Goal: Task Accomplishment & Management: Complete application form

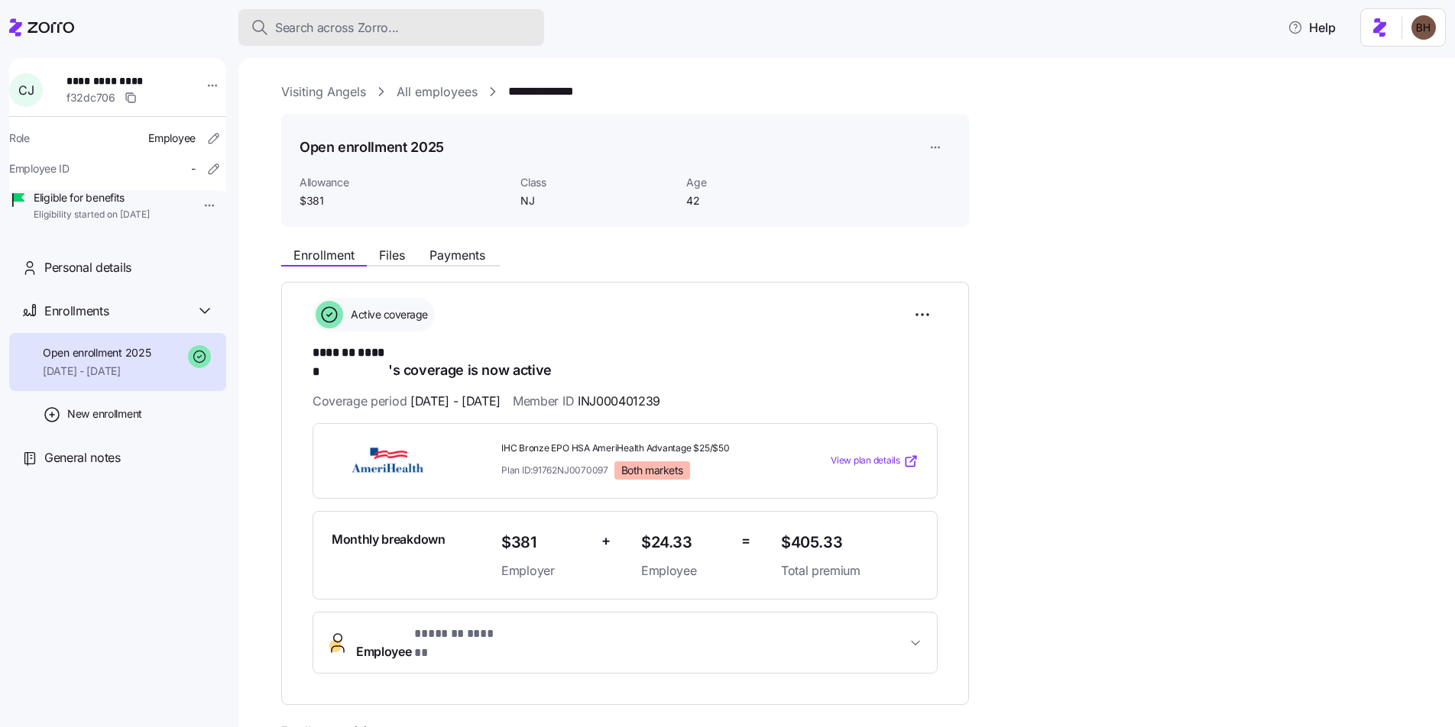
scroll to position [283, 0]
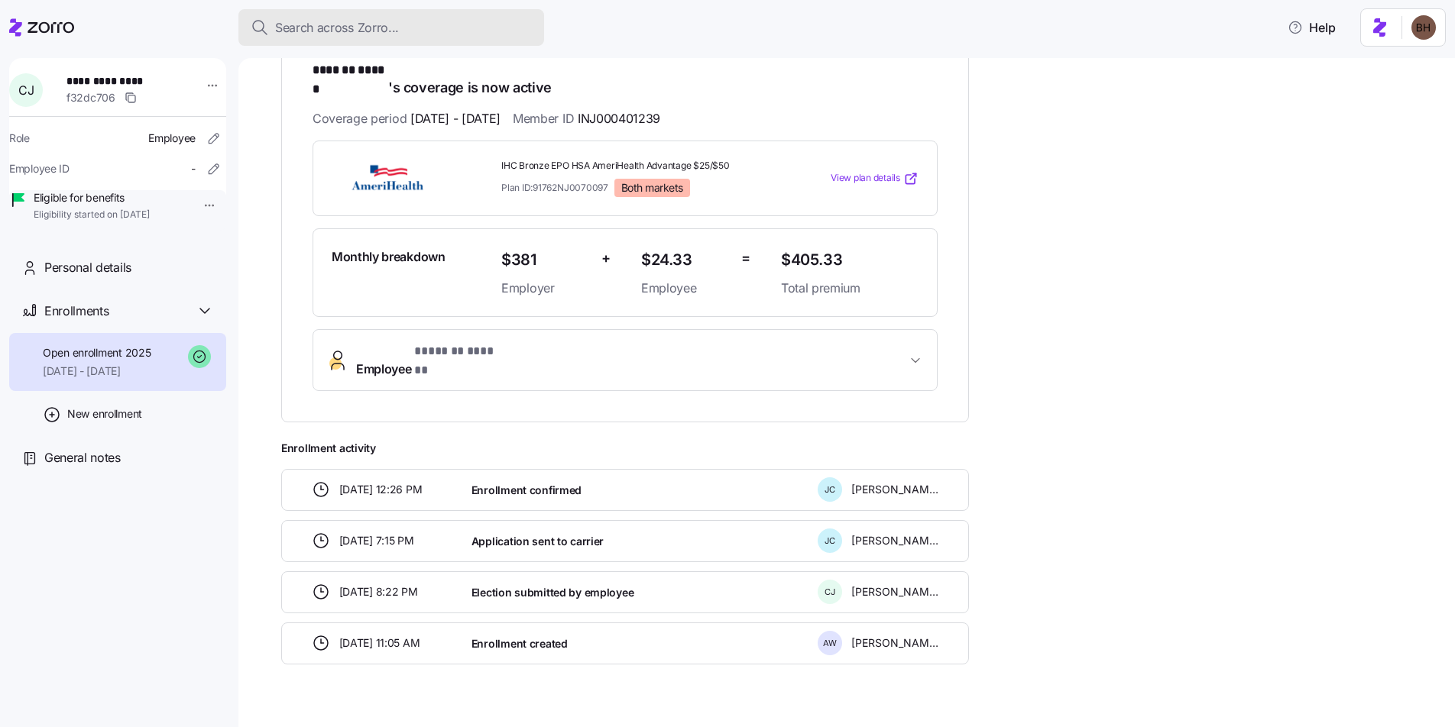
click at [291, 25] on span "Search across Zorro..." at bounding box center [337, 27] width 124 height 19
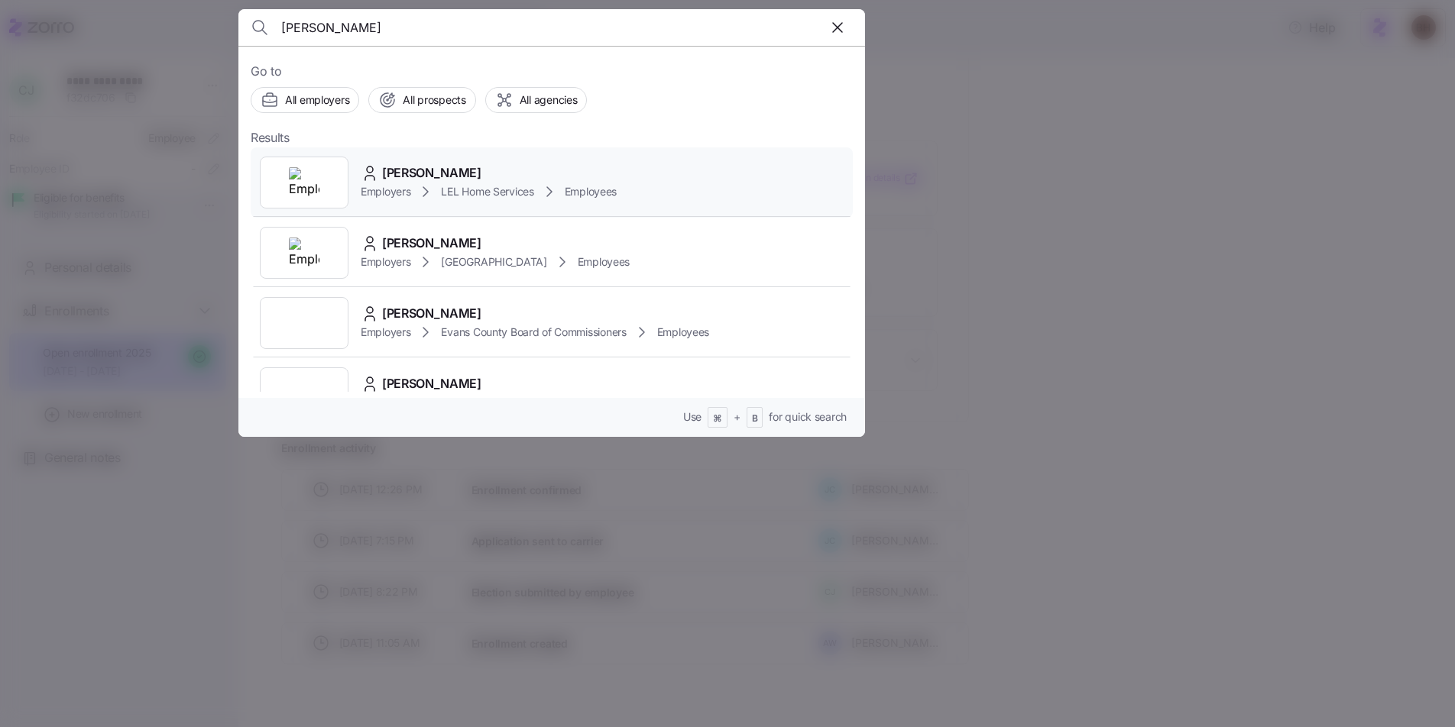
type input "[PERSON_NAME]"
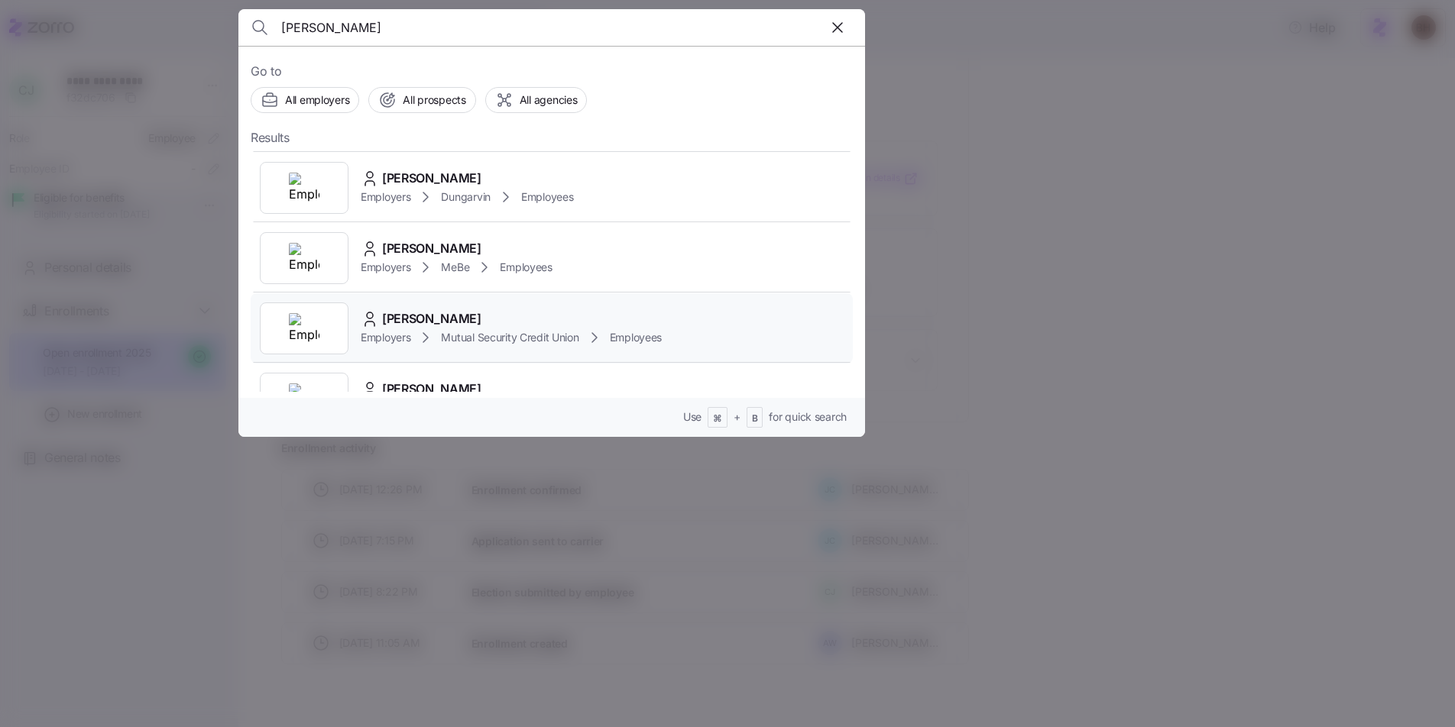
scroll to position [258, 0]
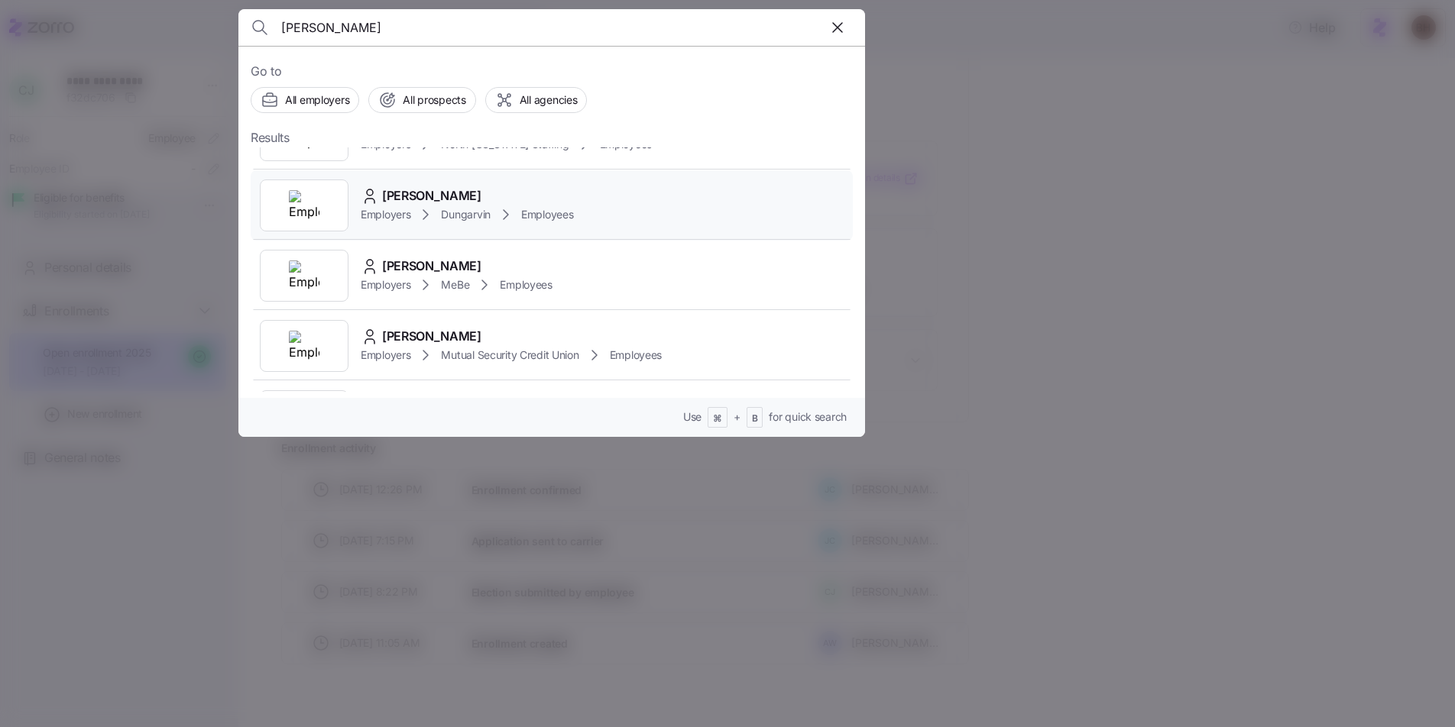
click at [501, 196] on div "[PERSON_NAME]" at bounding box center [467, 195] width 212 height 19
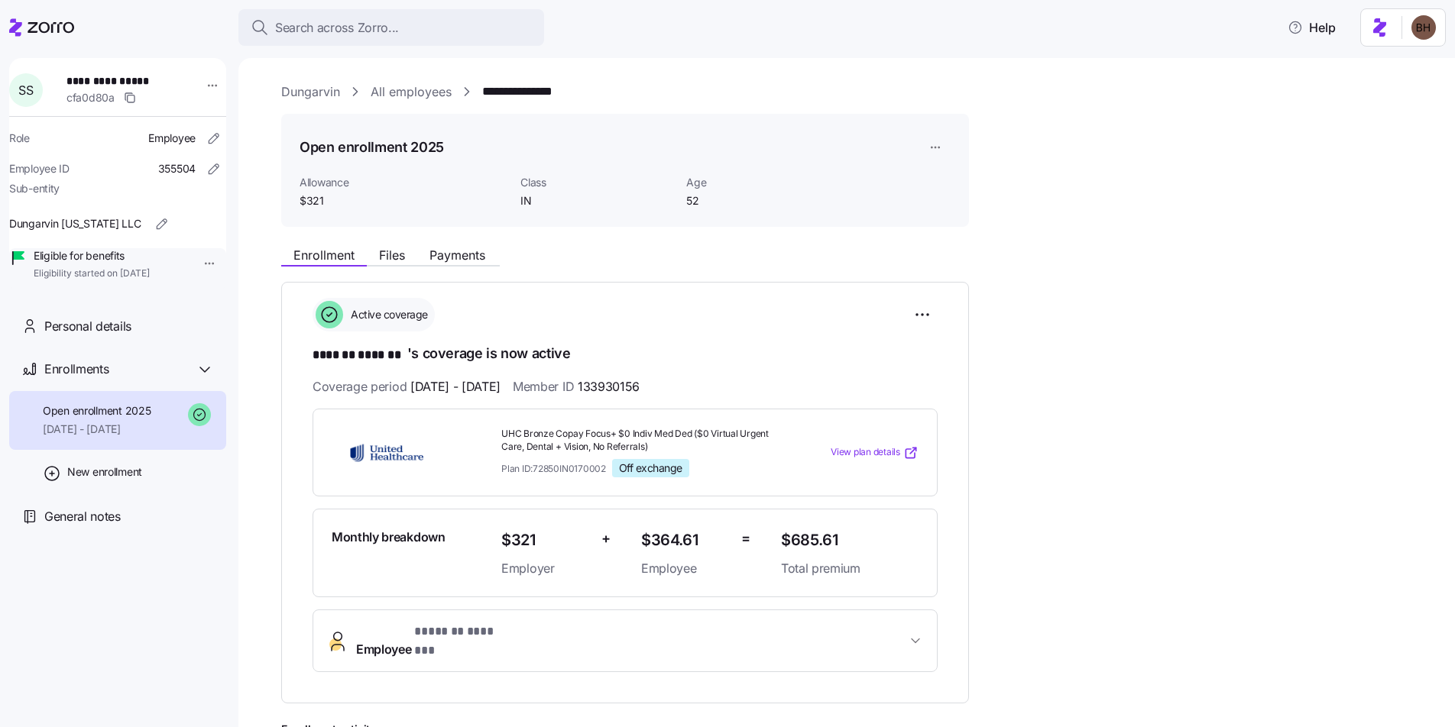
click at [939, 145] on html "**********" at bounding box center [727, 359] width 1455 height 718
click at [925, 313] on html "**********" at bounding box center [727, 359] width 1455 height 718
click at [923, 312] on html "**********" at bounding box center [727, 359] width 1455 height 718
click at [1054, 326] on html "**********" at bounding box center [727, 359] width 1455 height 718
click at [101, 480] on span "New enrollment" at bounding box center [104, 472] width 75 height 15
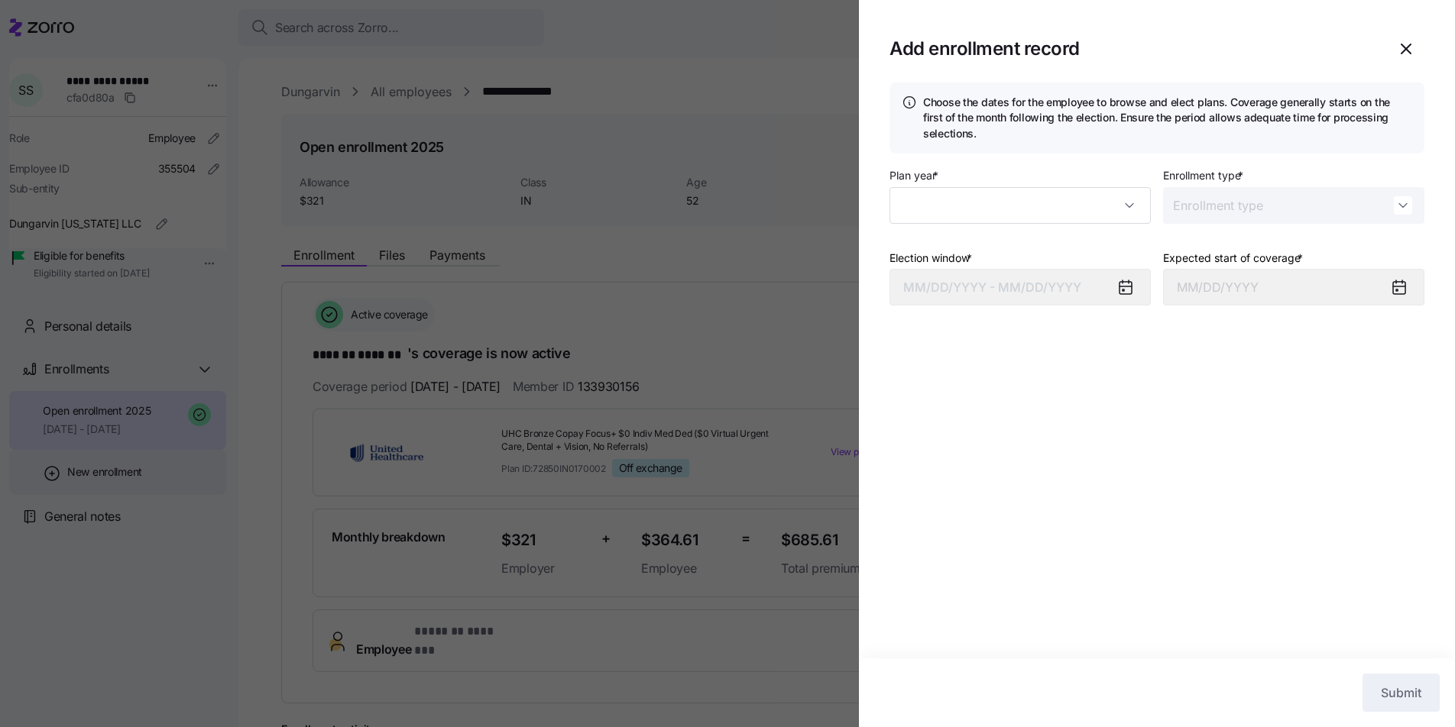
type input "2025"
type input "Special"
type input "[DATE]"
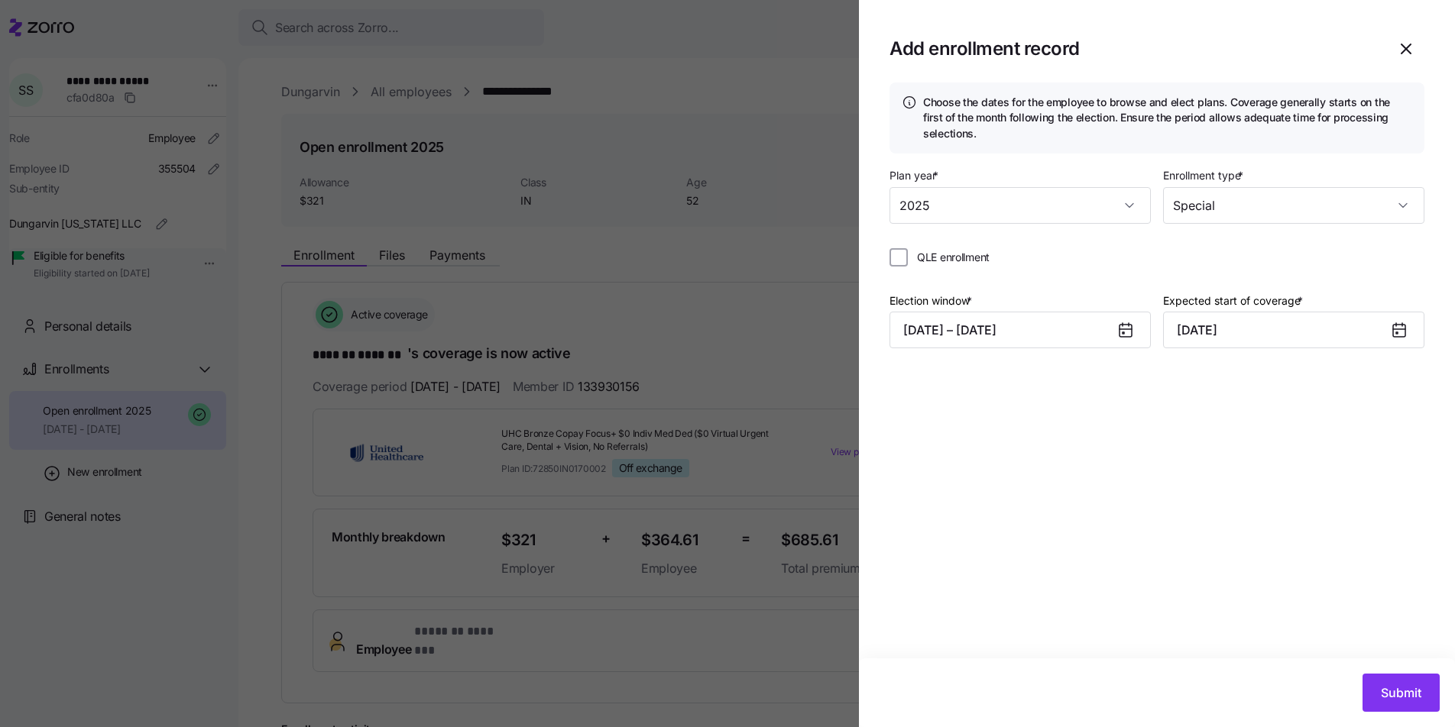
click at [1127, 331] on icon at bounding box center [1125, 331] width 12 height 12
click at [1017, 332] on button "[DATE] – [DATE]" at bounding box center [1019, 330] width 261 height 37
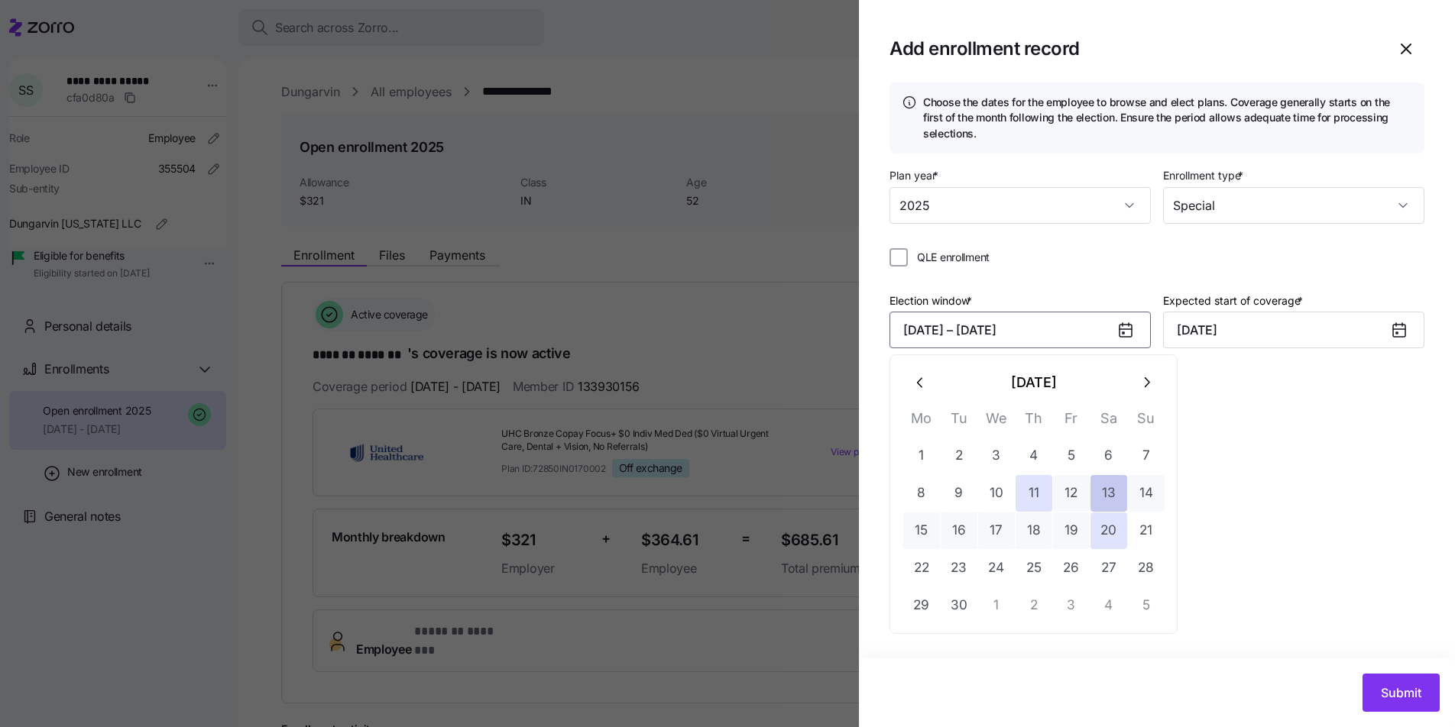
click at [1104, 493] on button "13" at bounding box center [1108, 493] width 37 height 37
click at [1043, 494] on button "11" at bounding box center [1034, 493] width 37 height 37
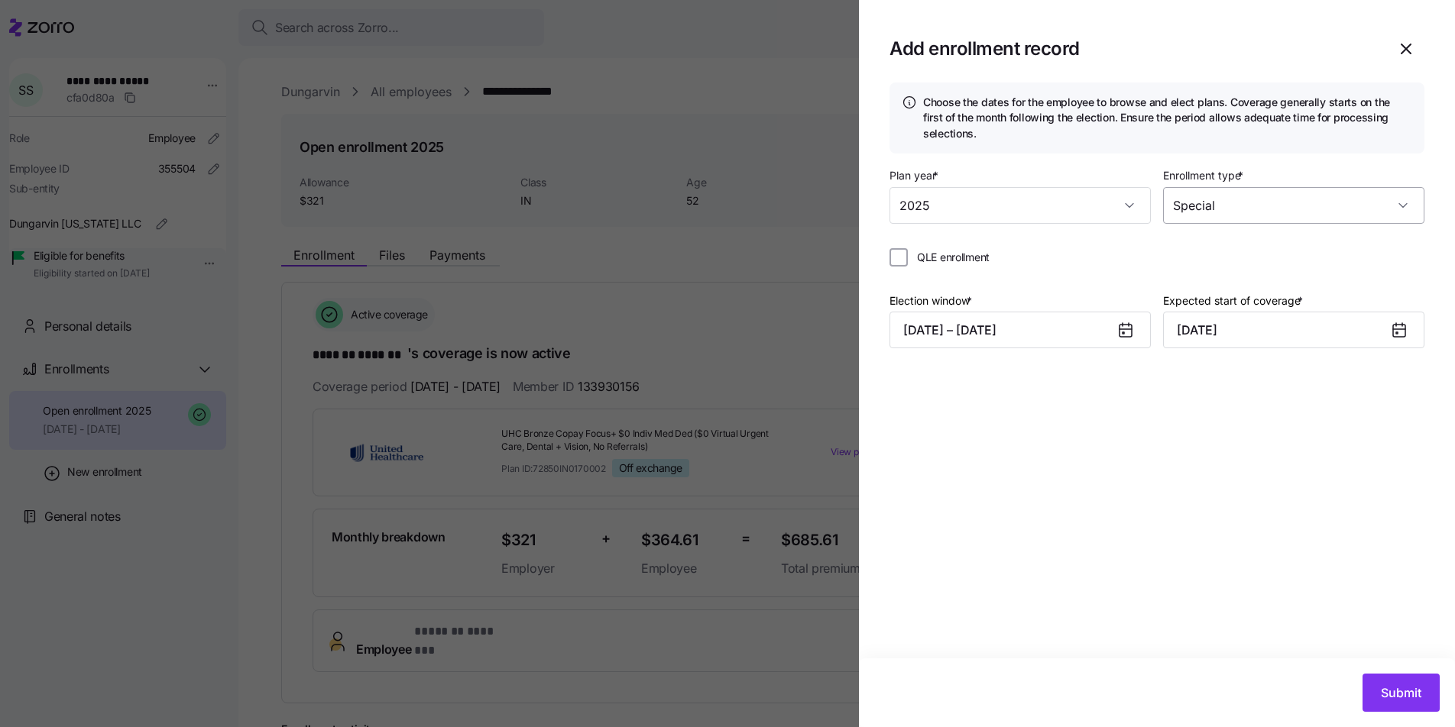
click at [1336, 209] on input "Special" at bounding box center [1293, 205] width 261 height 37
click at [1271, 283] on div "Special" at bounding box center [1293, 283] width 249 height 32
click at [1401, 701] on span "Submit" at bounding box center [1401, 693] width 40 height 18
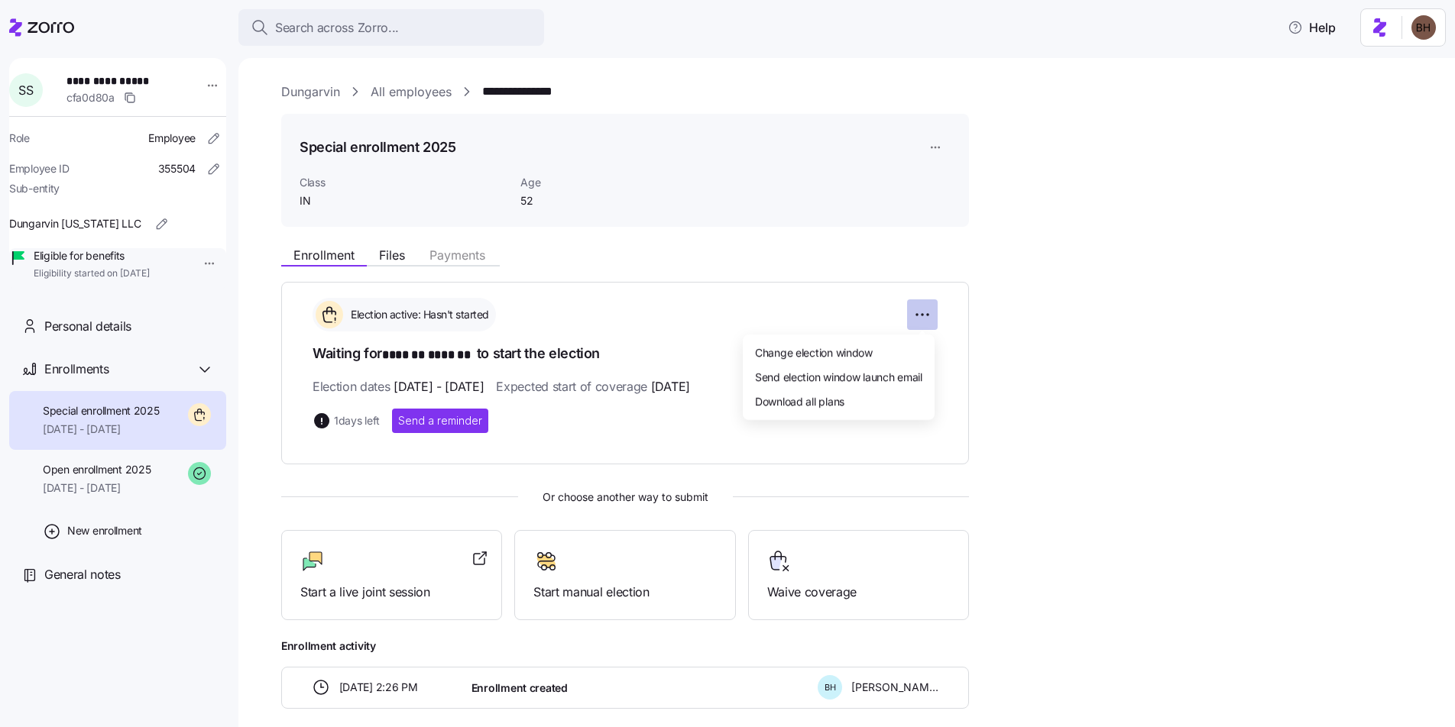
click at [919, 305] on html "**********" at bounding box center [727, 359] width 1455 height 718
click at [859, 349] on span "Change election window" at bounding box center [814, 352] width 118 height 15
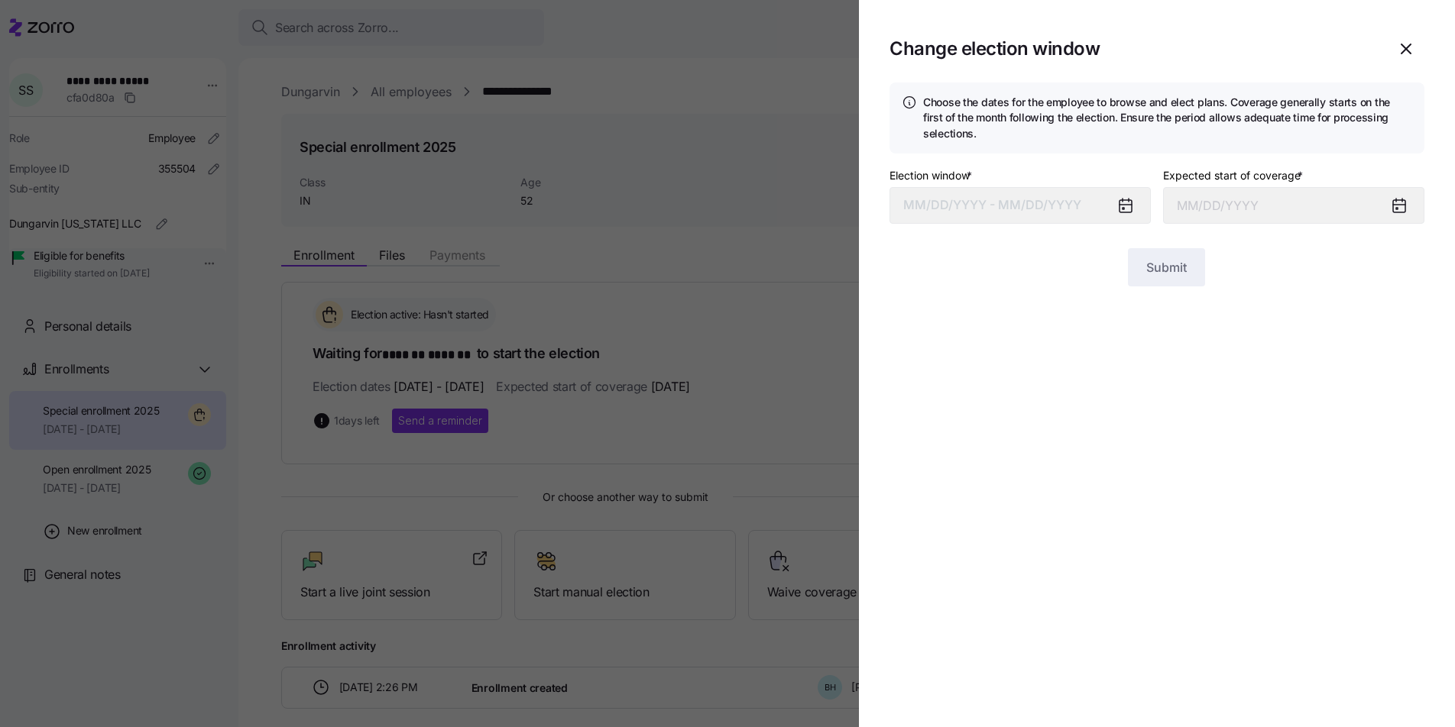
type input "[DATE]"
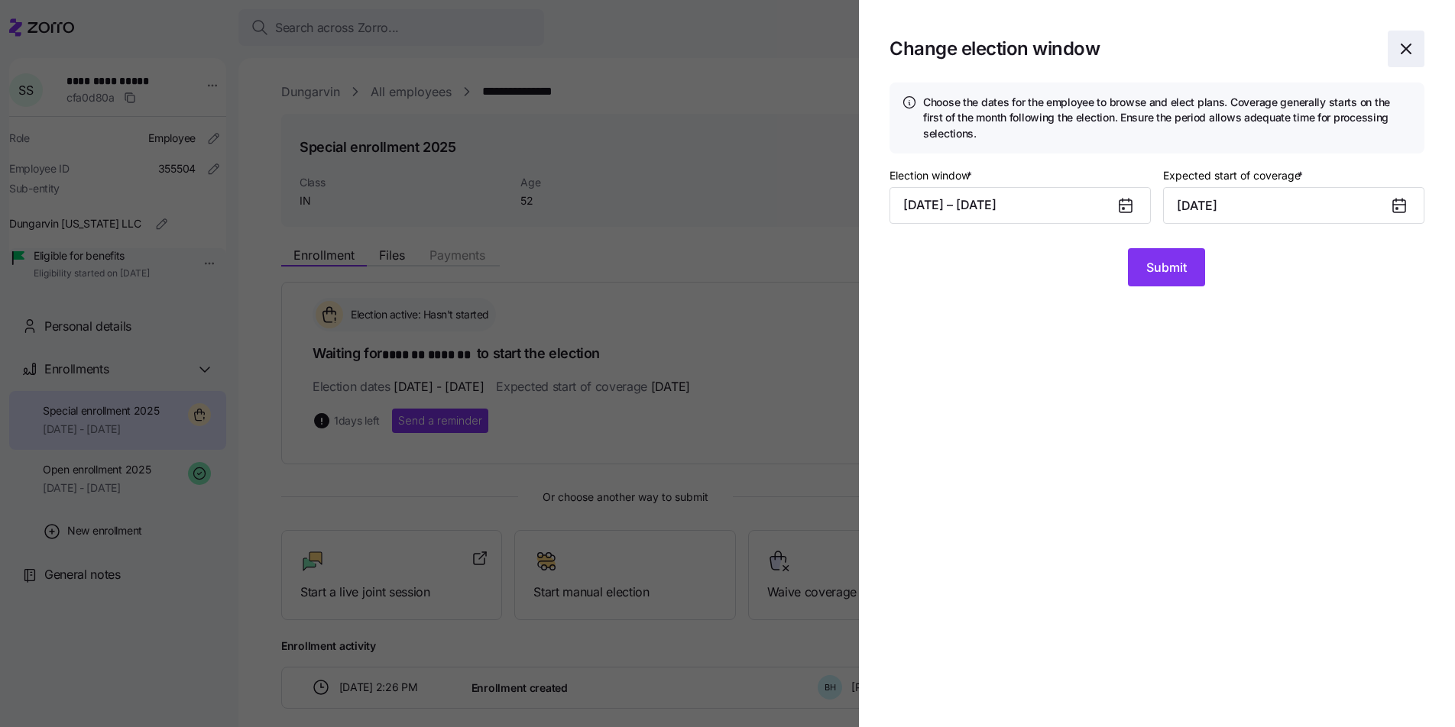
click at [1409, 57] on icon "button" at bounding box center [1406, 49] width 18 height 18
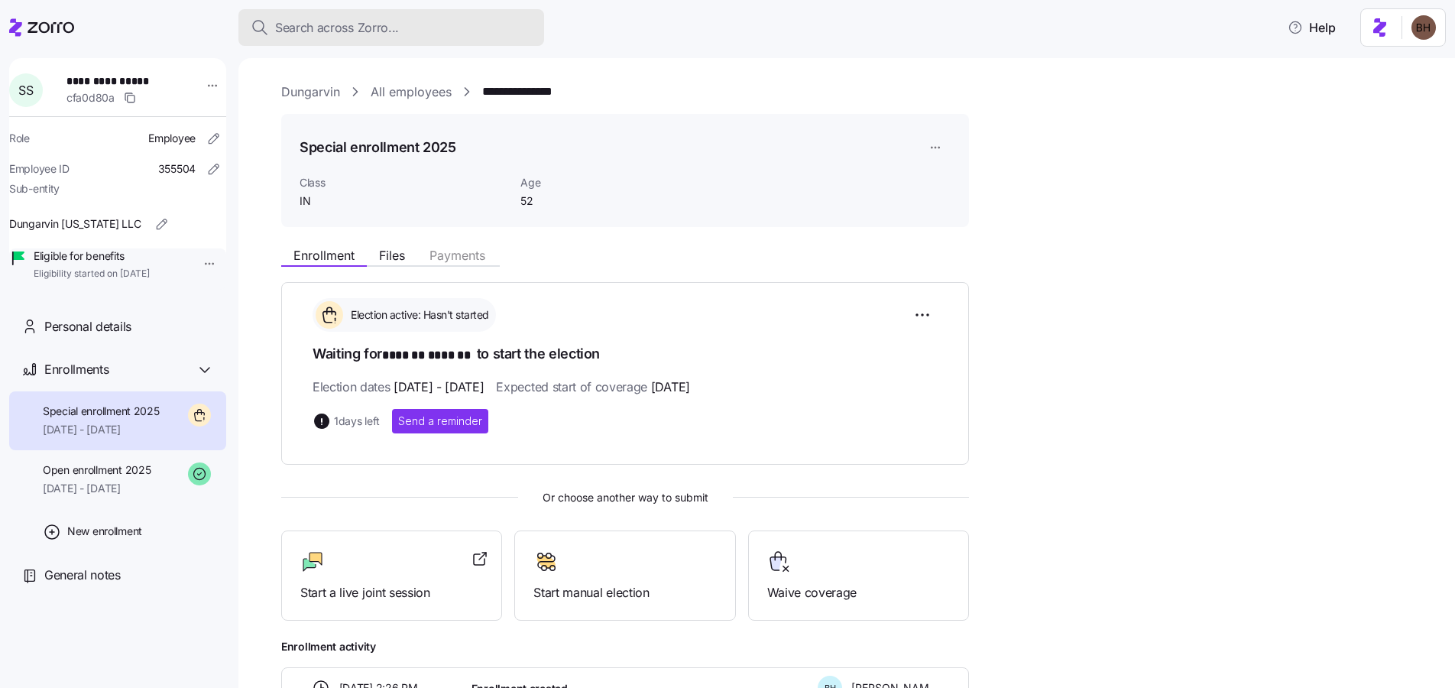
click at [371, 24] on span "Search across Zorro..." at bounding box center [337, 27] width 124 height 19
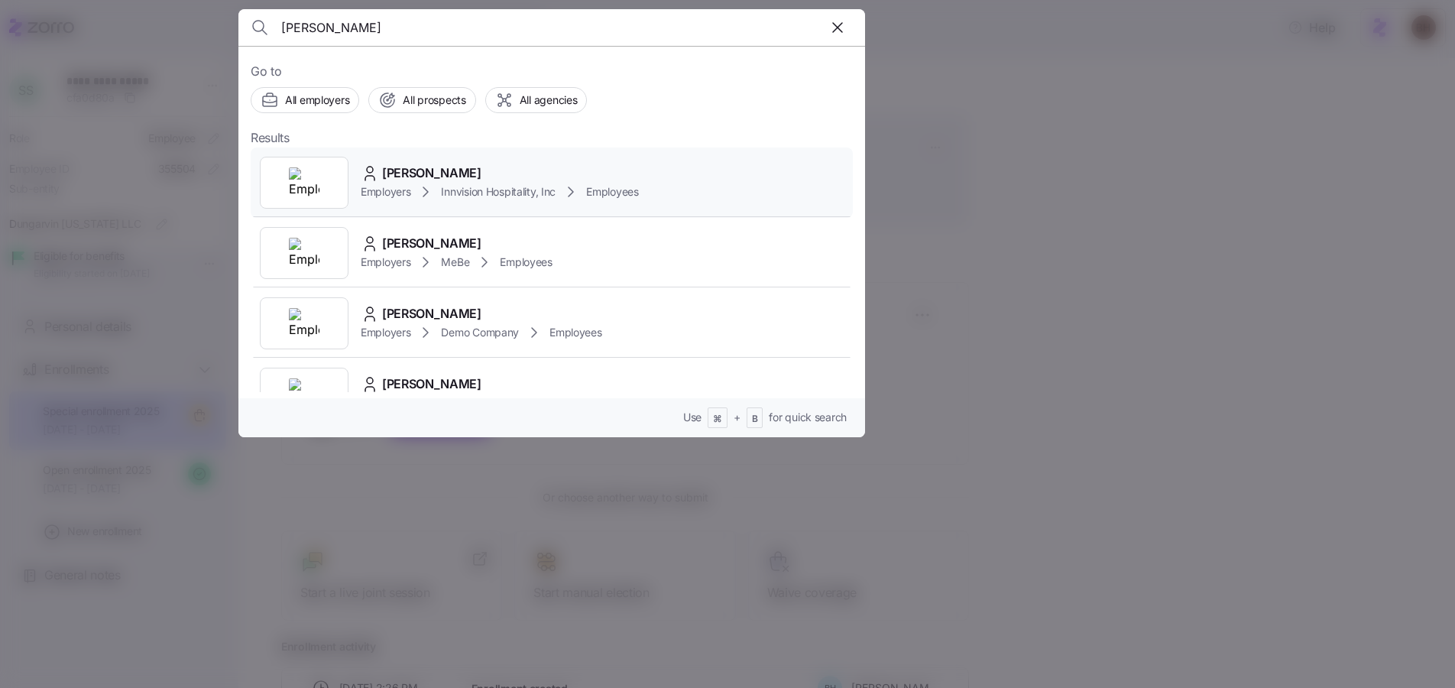
type input "[PERSON_NAME]"
click at [455, 171] on span "[PERSON_NAME]" at bounding box center [431, 173] width 99 height 19
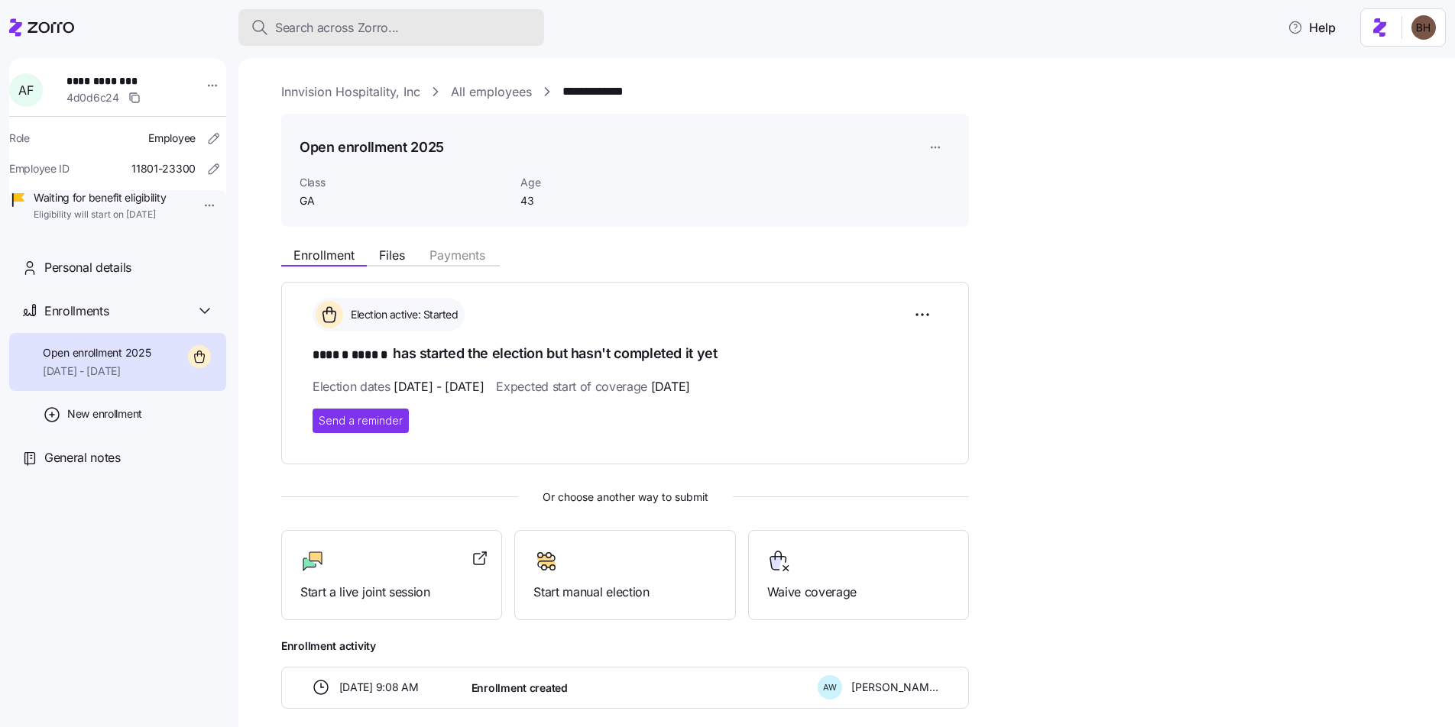
click at [309, 26] on span "Search across Zorro..." at bounding box center [337, 27] width 124 height 19
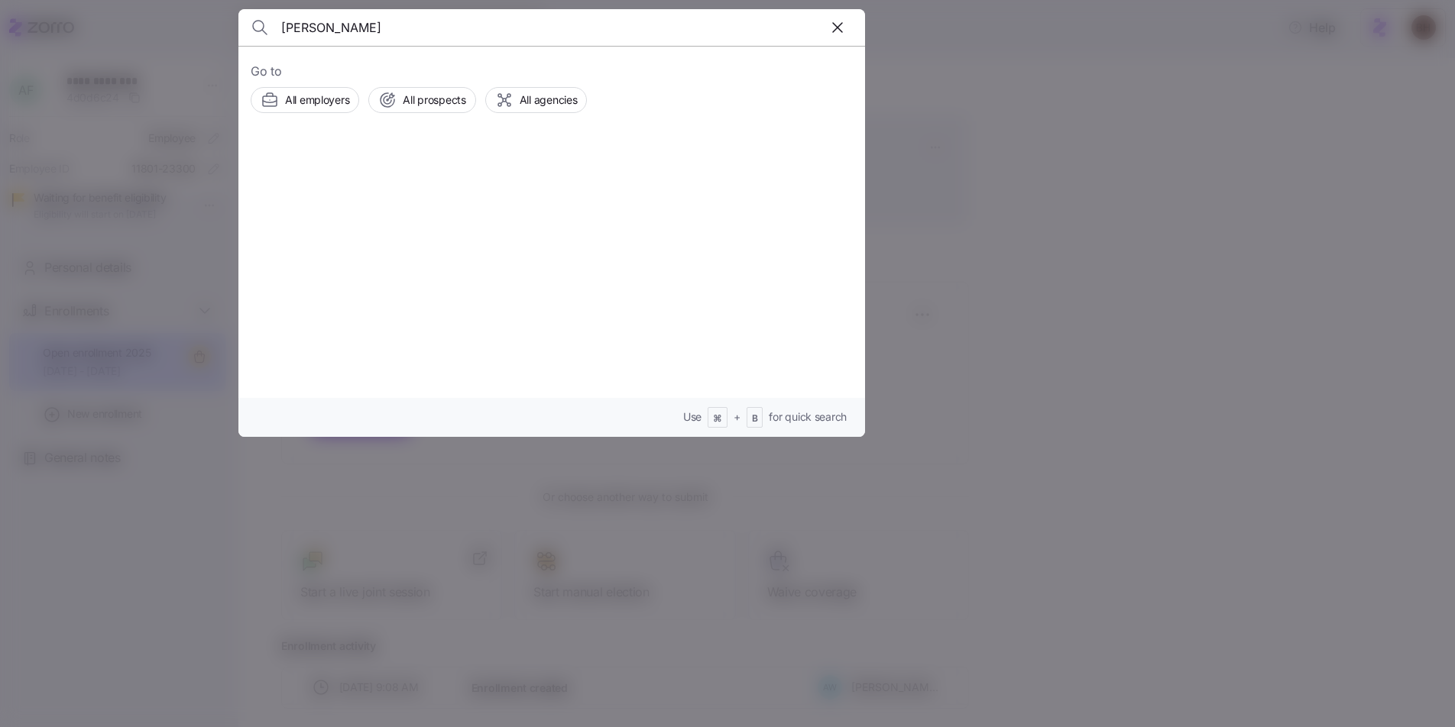
type input "[PERSON_NAME]"
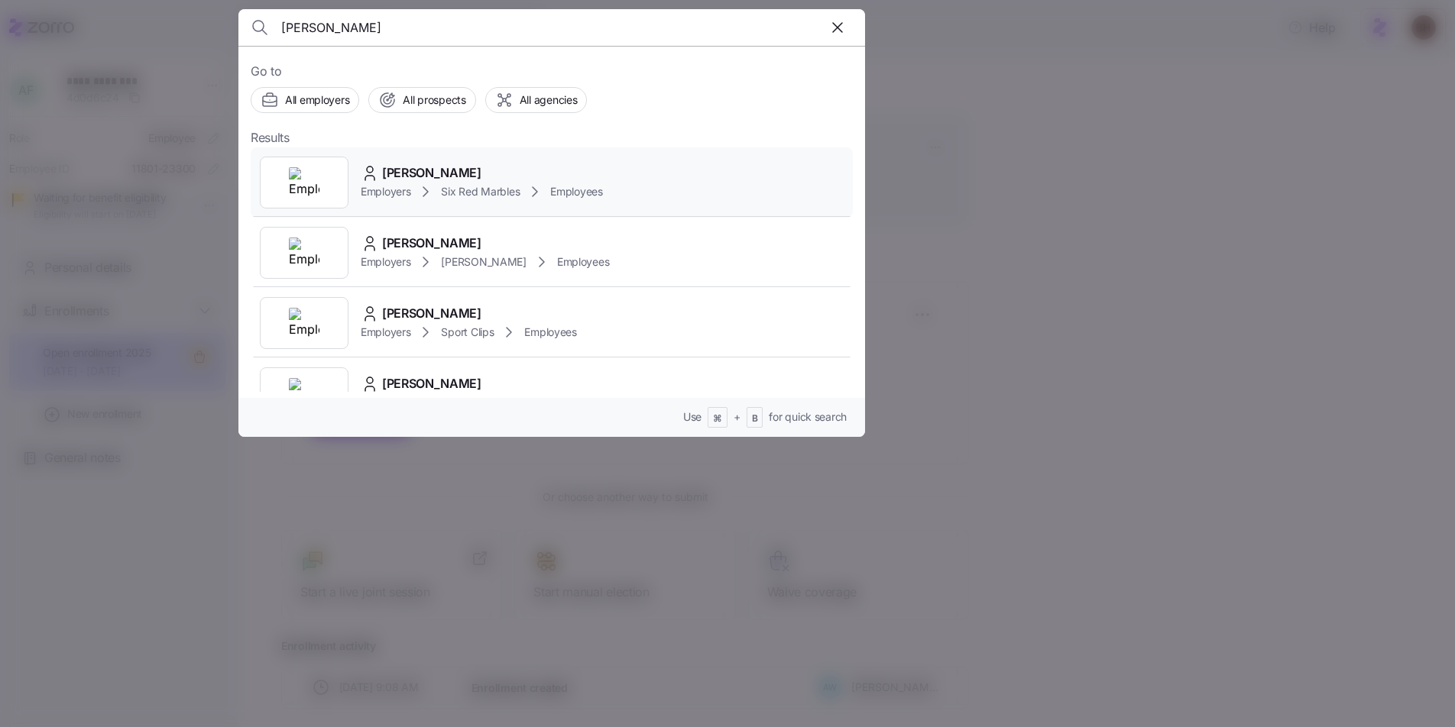
click at [450, 176] on span "[PERSON_NAME]" at bounding box center [431, 173] width 99 height 19
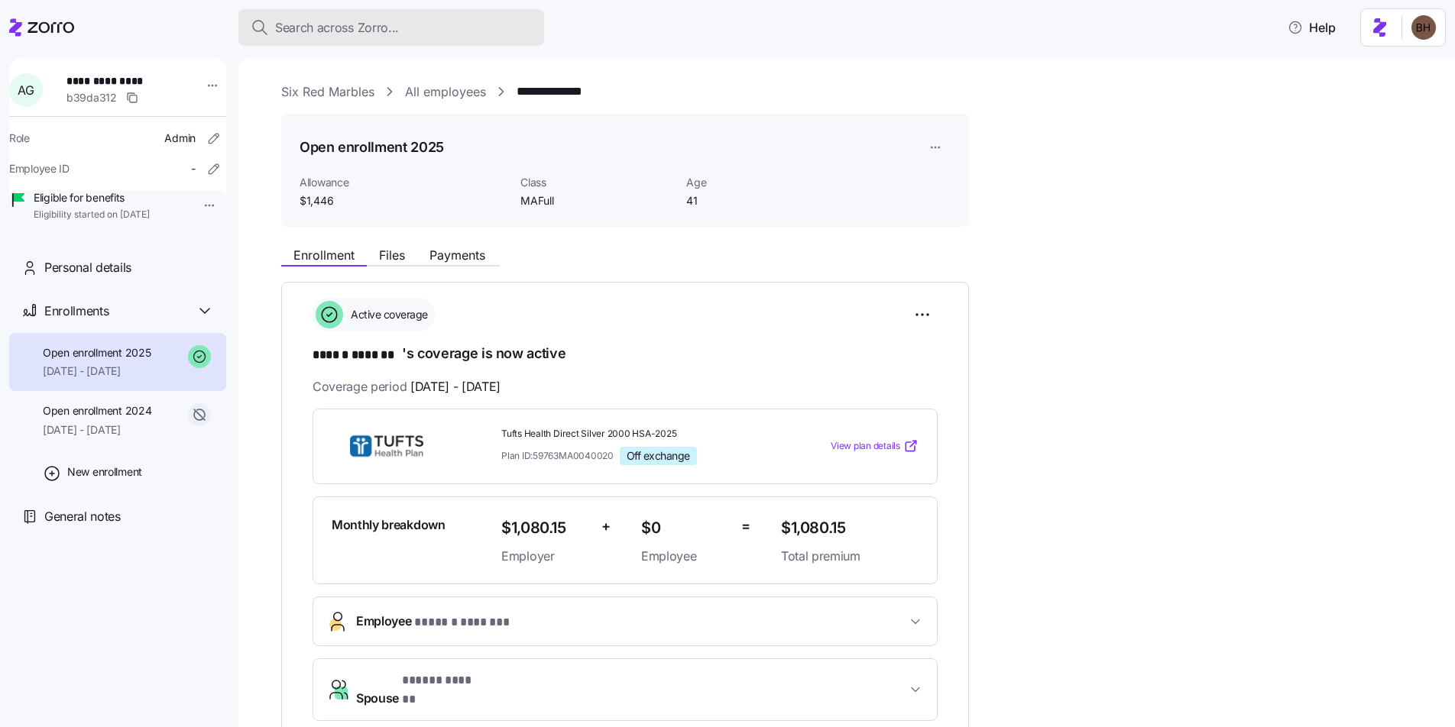
click at [349, 31] on span "Search across Zorro..." at bounding box center [337, 27] width 124 height 19
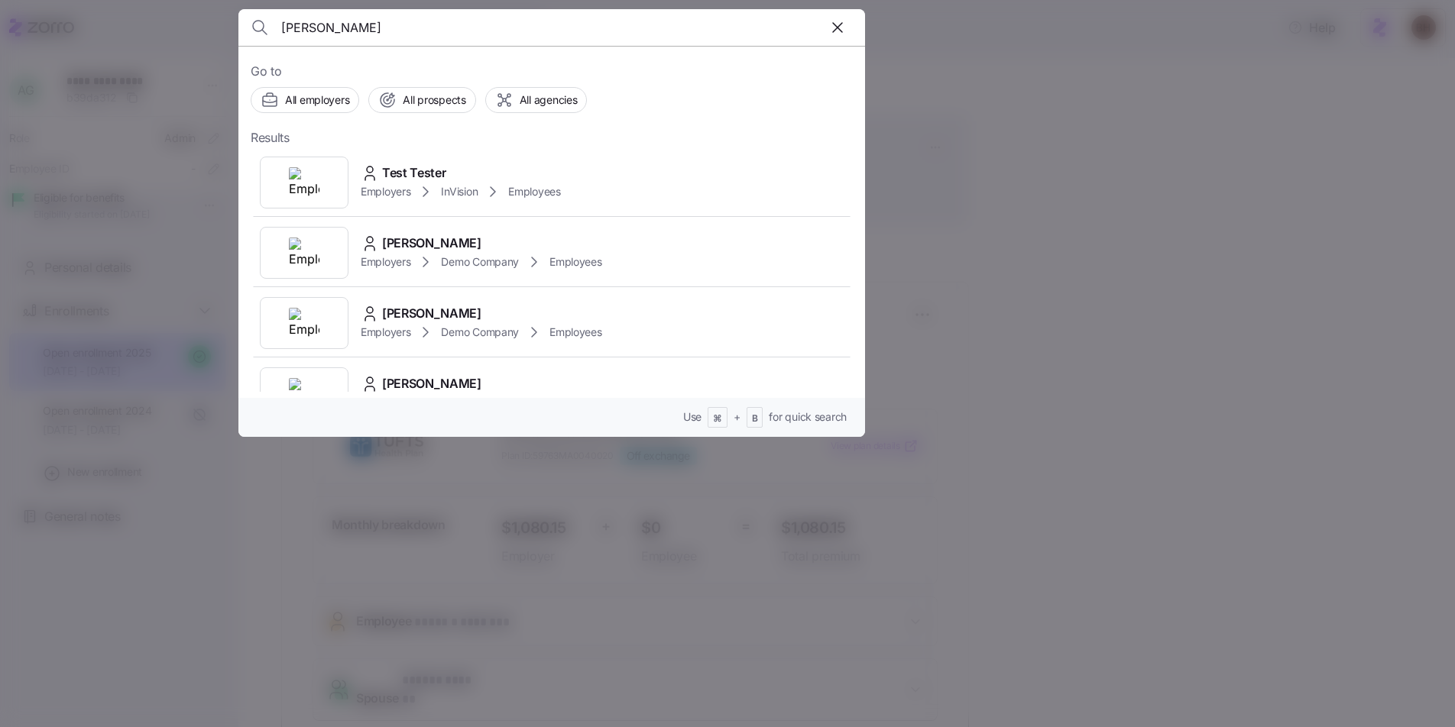
type input "[PERSON_NAME]"
click at [429, 164] on span "[PERSON_NAME]" at bounding box center [431, 173] width 99 height 19
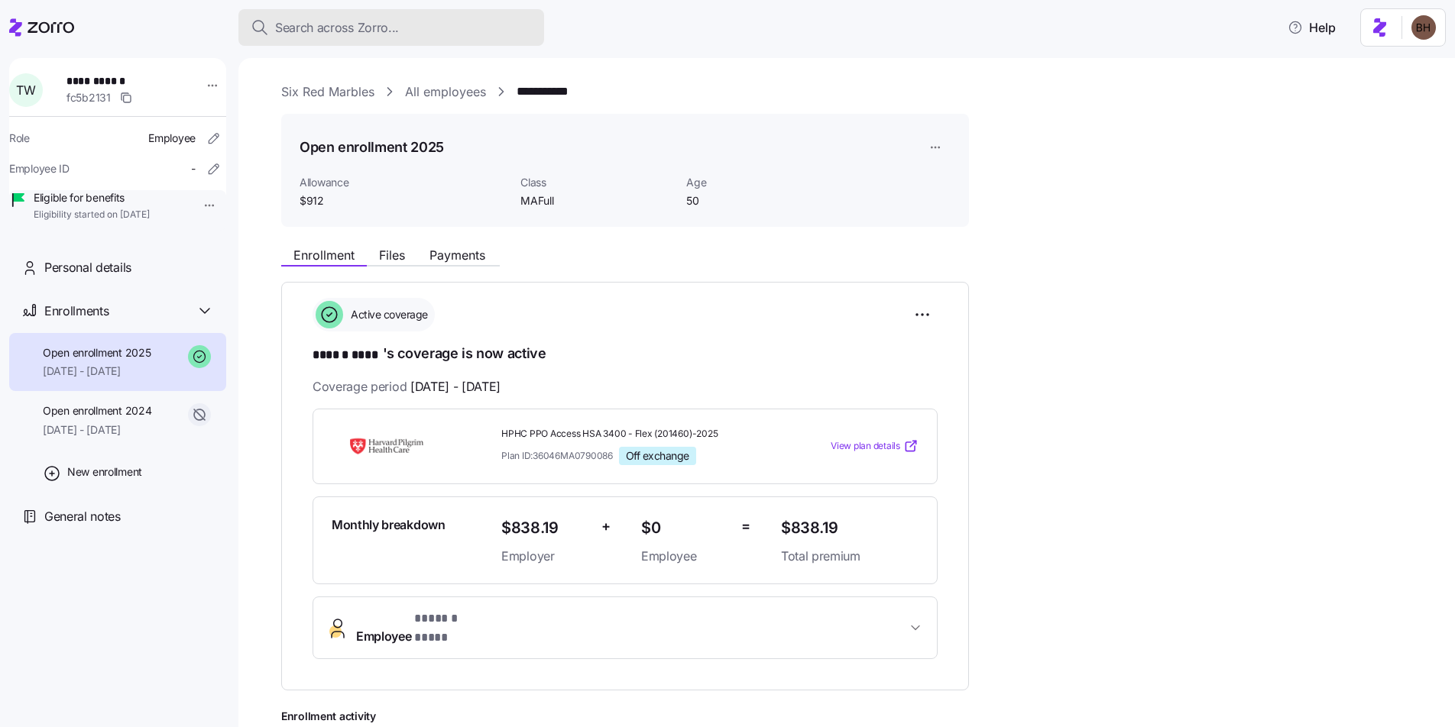
click at [390, 27] on span "Search across Zorro..." at bounding box center [337, 27] width 124 height 19
click at [390, 27] on body "**********" at bounding box center [727, 359] width 1455 height 718
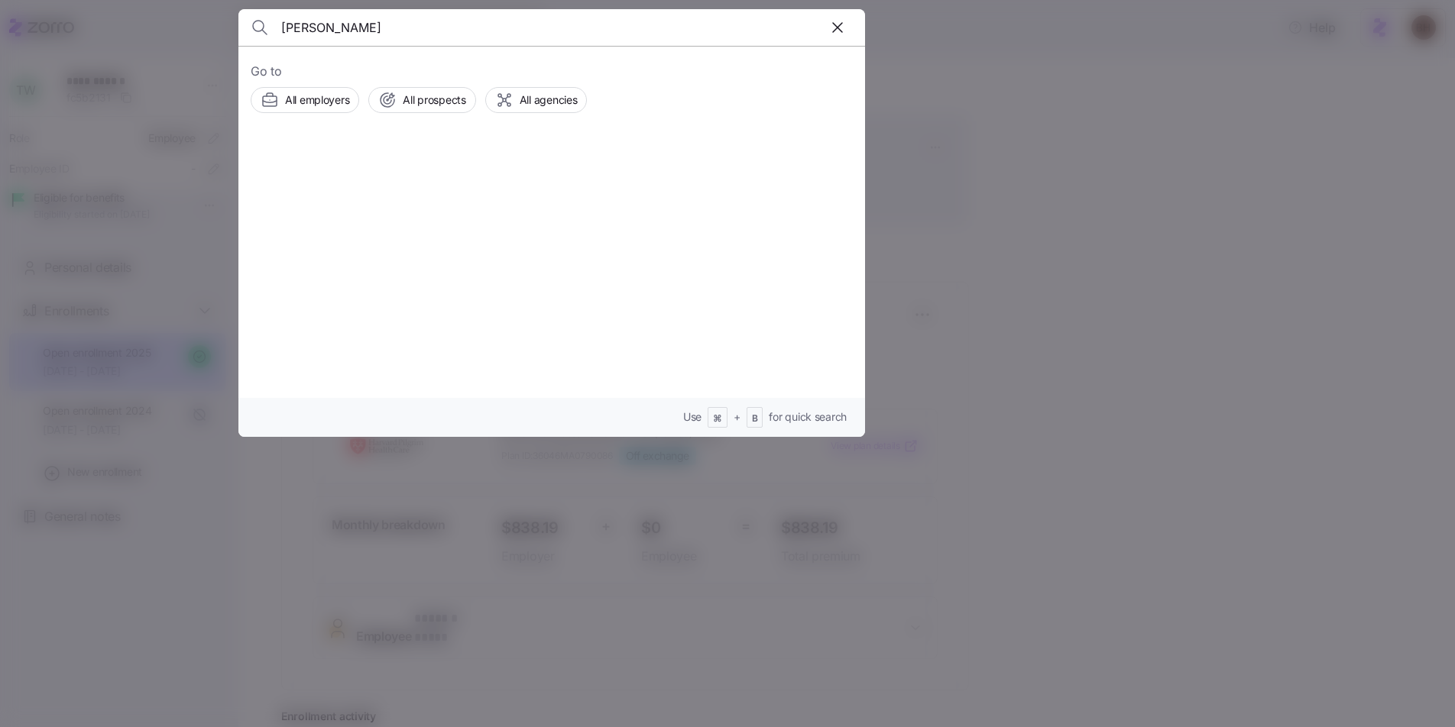
type input "[PERSON_NAME]"
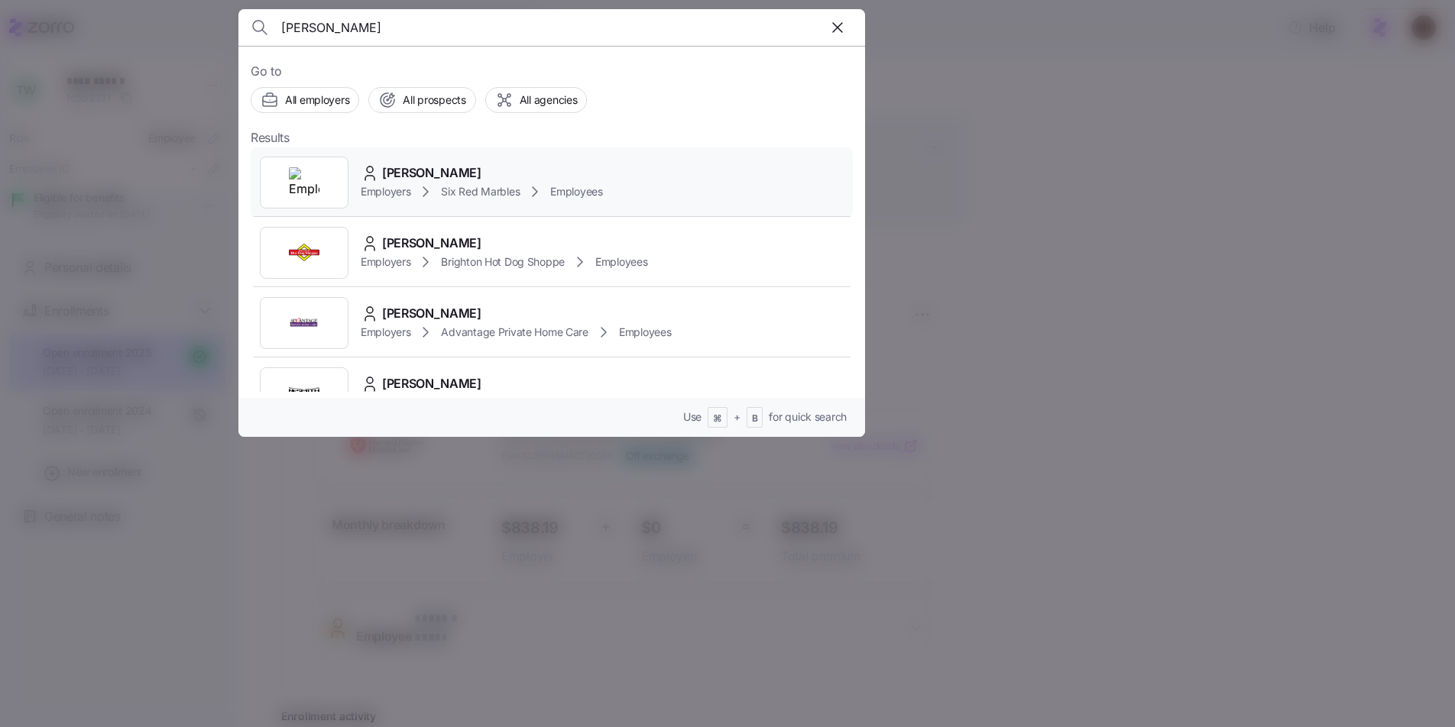
click at [438, 170] on span "[PERSON_NAME]" at bounding box center [431, 173] width 99 height 19
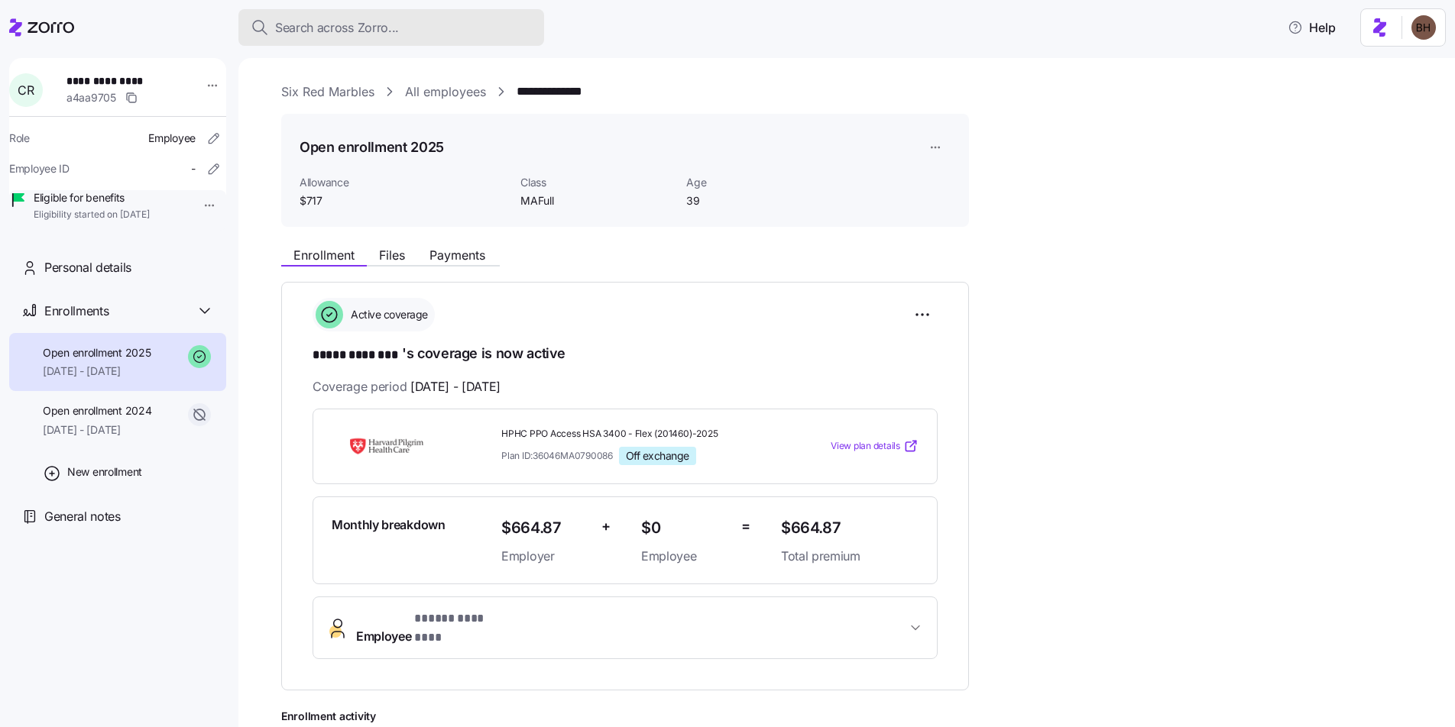
click at [403, 30] on div "Search across Zorro..." at bounding box center [391, 27] width 281 height 19
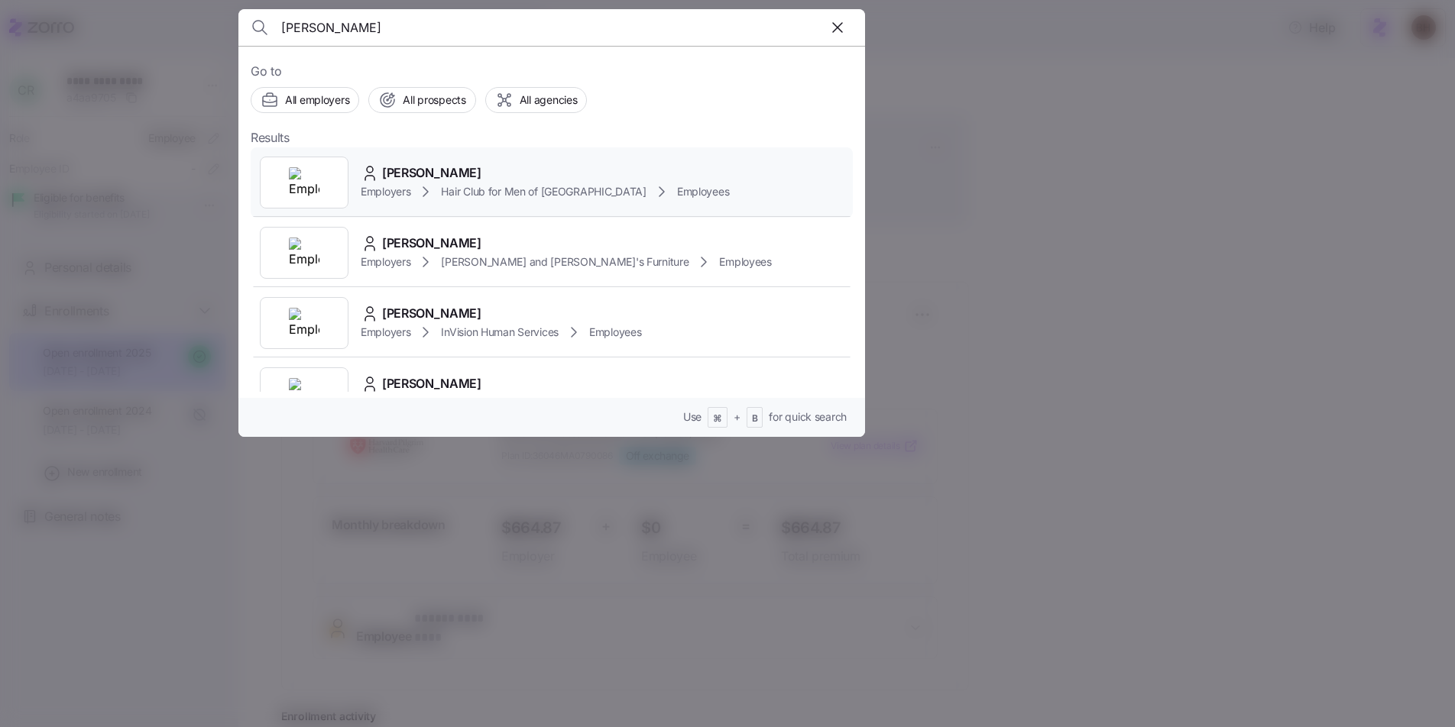
type input "[PERSON_NAME]"
click at [430, 174] on span "[PERSON_NAME]" at bounding box center [431, 173] width 99 height 19
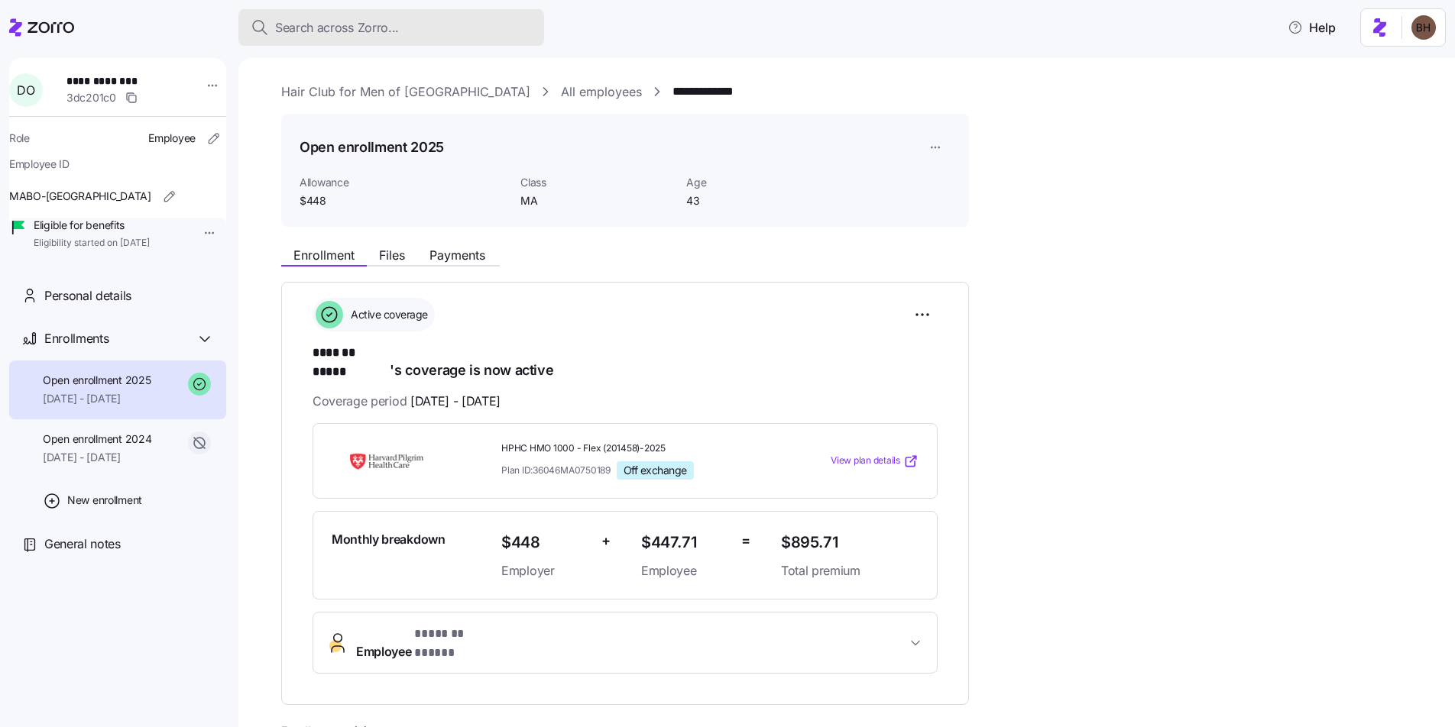
click at [432, 28] on div "Search across Zorro..." at bounding box center [391, 27] width 281 height 19
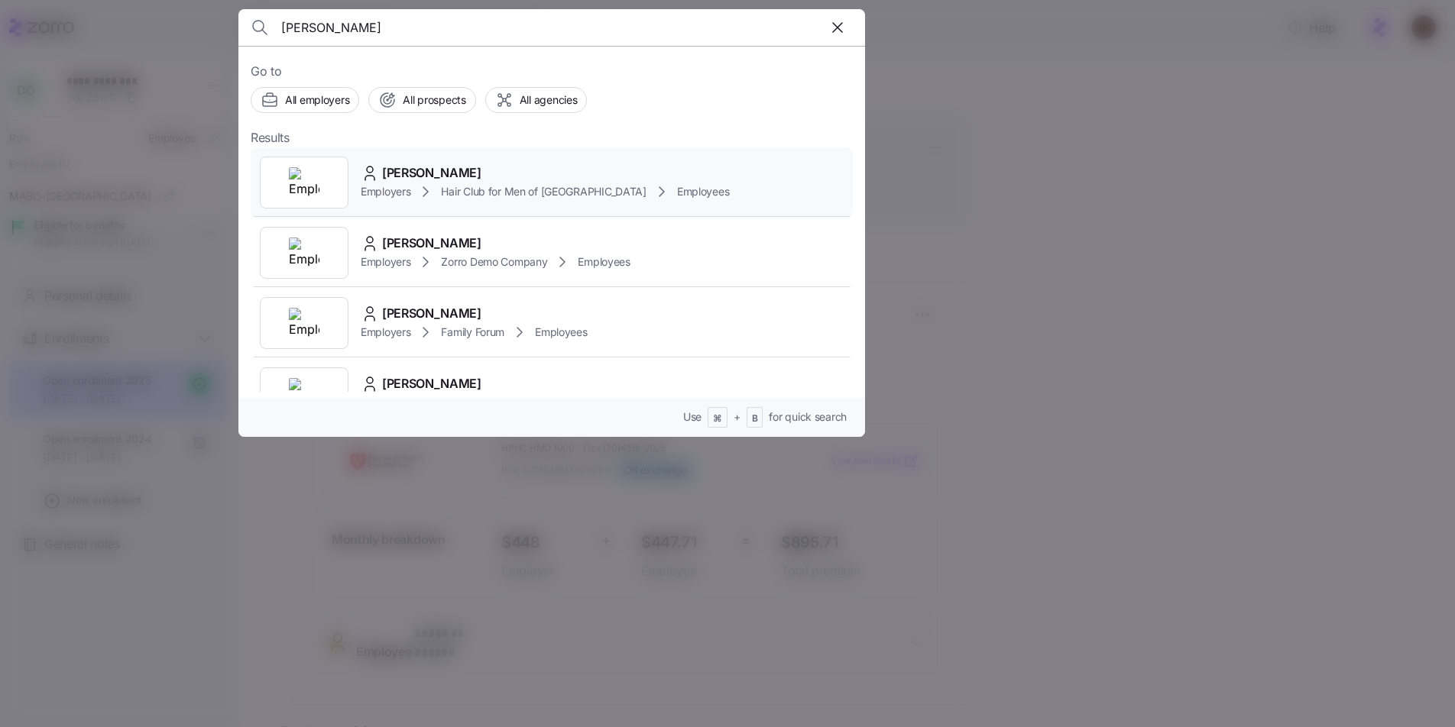
type input "[PERSON_NAME]"
click at [443, 171] on span "[PERSON_NAME]" at bounding box center [431, 173] width 99 height 19
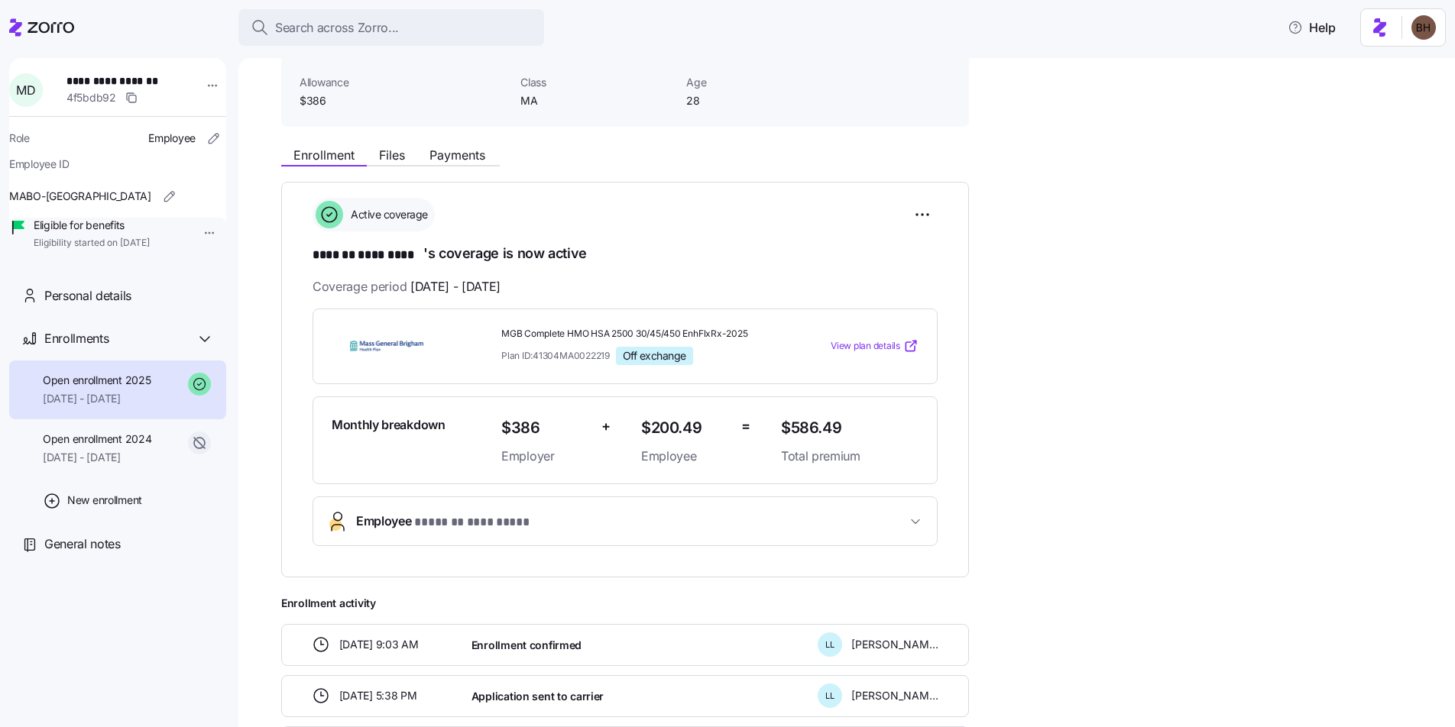
scroll to position [112, 0]
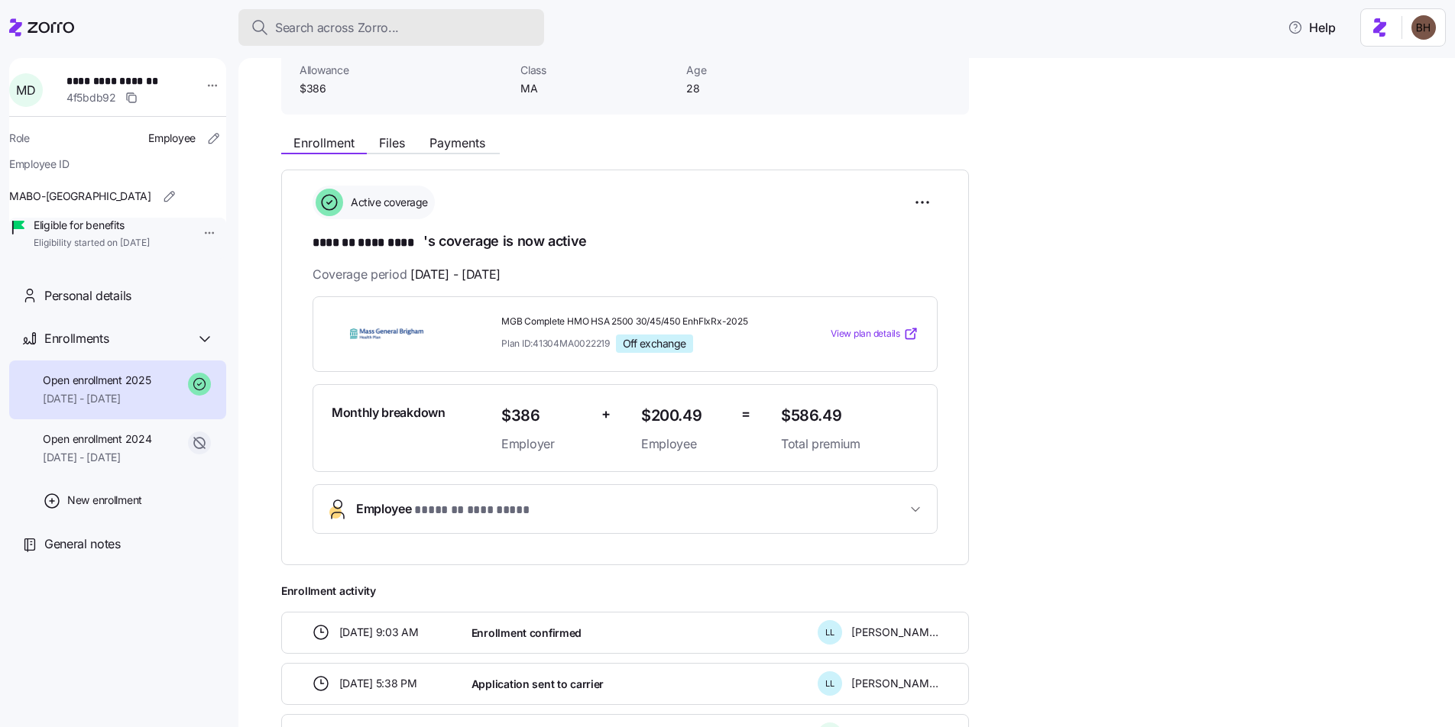
click at [414, 35] on div "Search across Zorro..." at bounding box center [391, 27] width 281 height 19
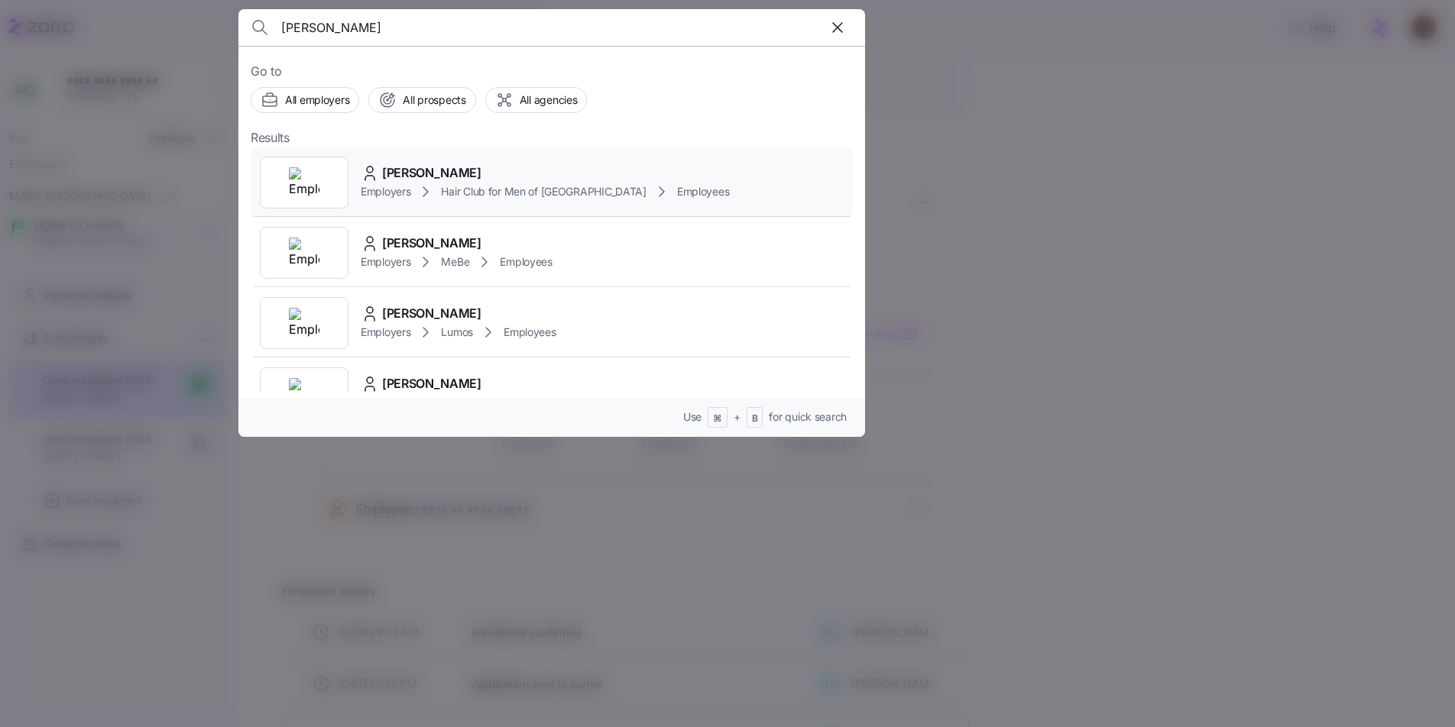
type input "[PERSON_NAME]"
click at [475, 189] on span "Hair Club for Men of [GEOGRAPHIC_DATA]" at bounding box center [543, 191] width 205 height 15
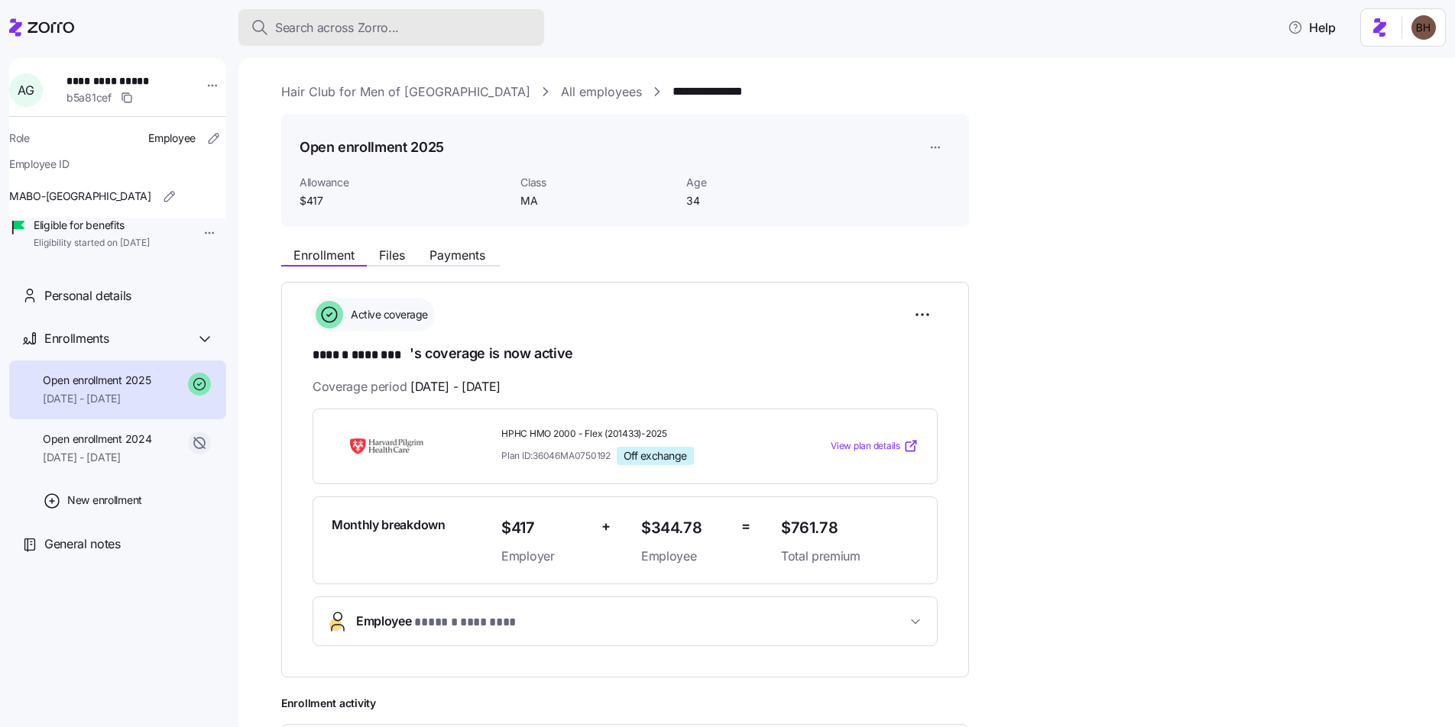
click at [415, 36] on div "Search across Zorro..." at bounding box center [391, 27] width 281 height 19
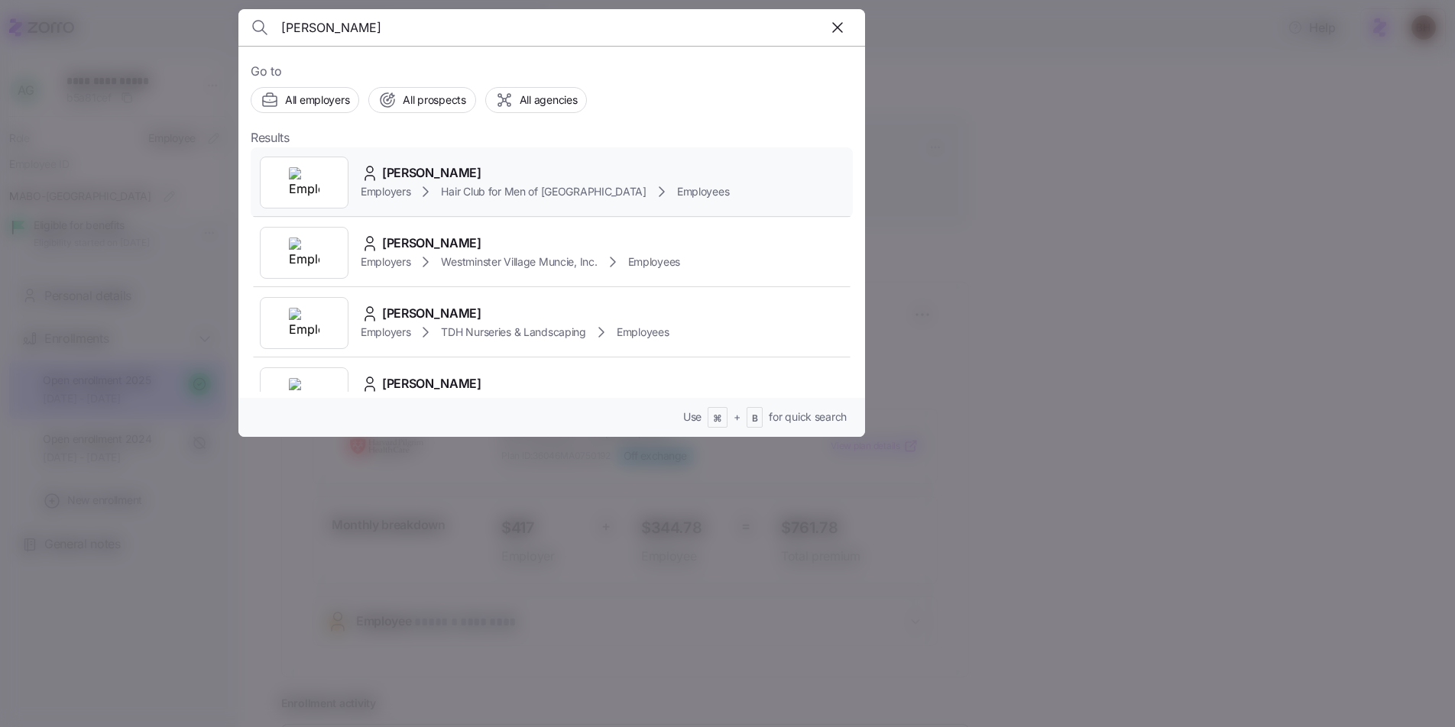
type input "[PERSON_NAME]"
click at [485, 180] on div "[PERSON_NAME]" at bounding box center [545, 173] width 368 height 19
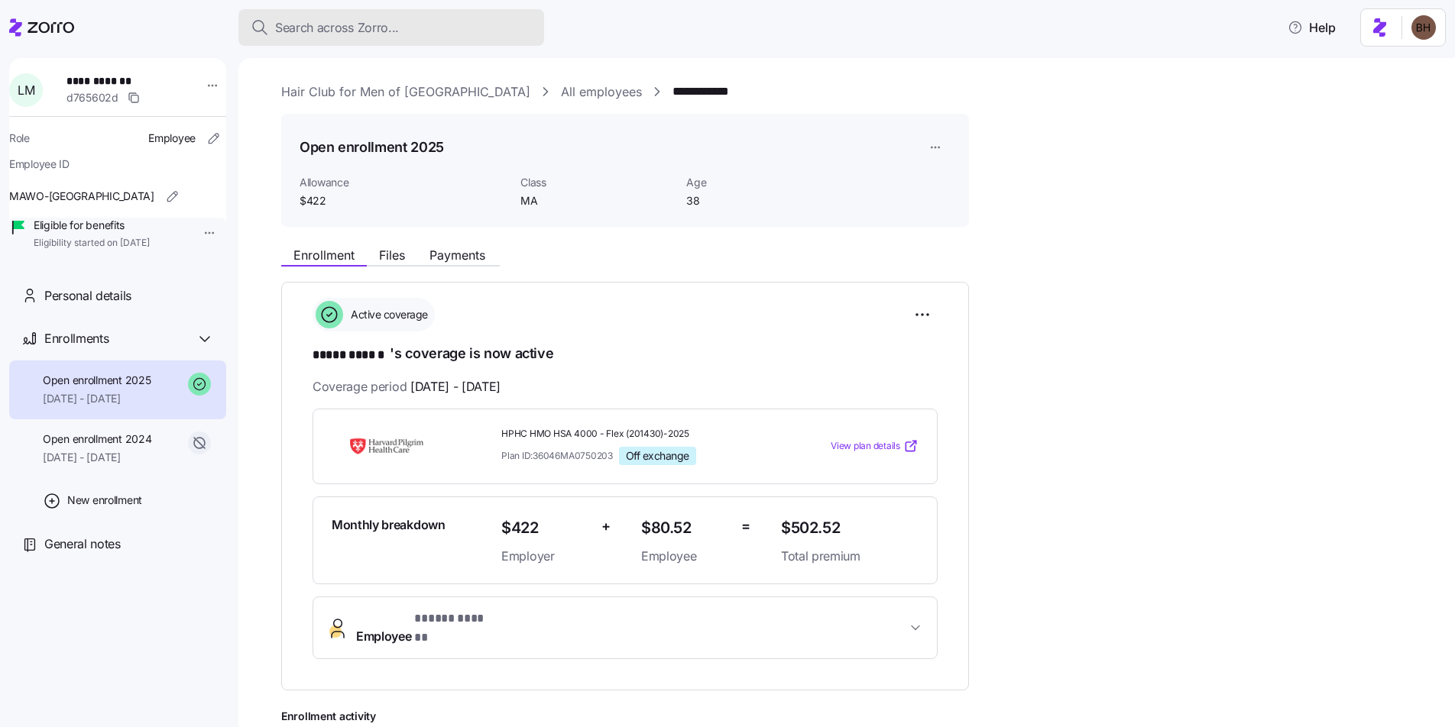
click at [406, 28] on div "Search across Zorro..." at bounding box center [391, 27] width 281 height 19
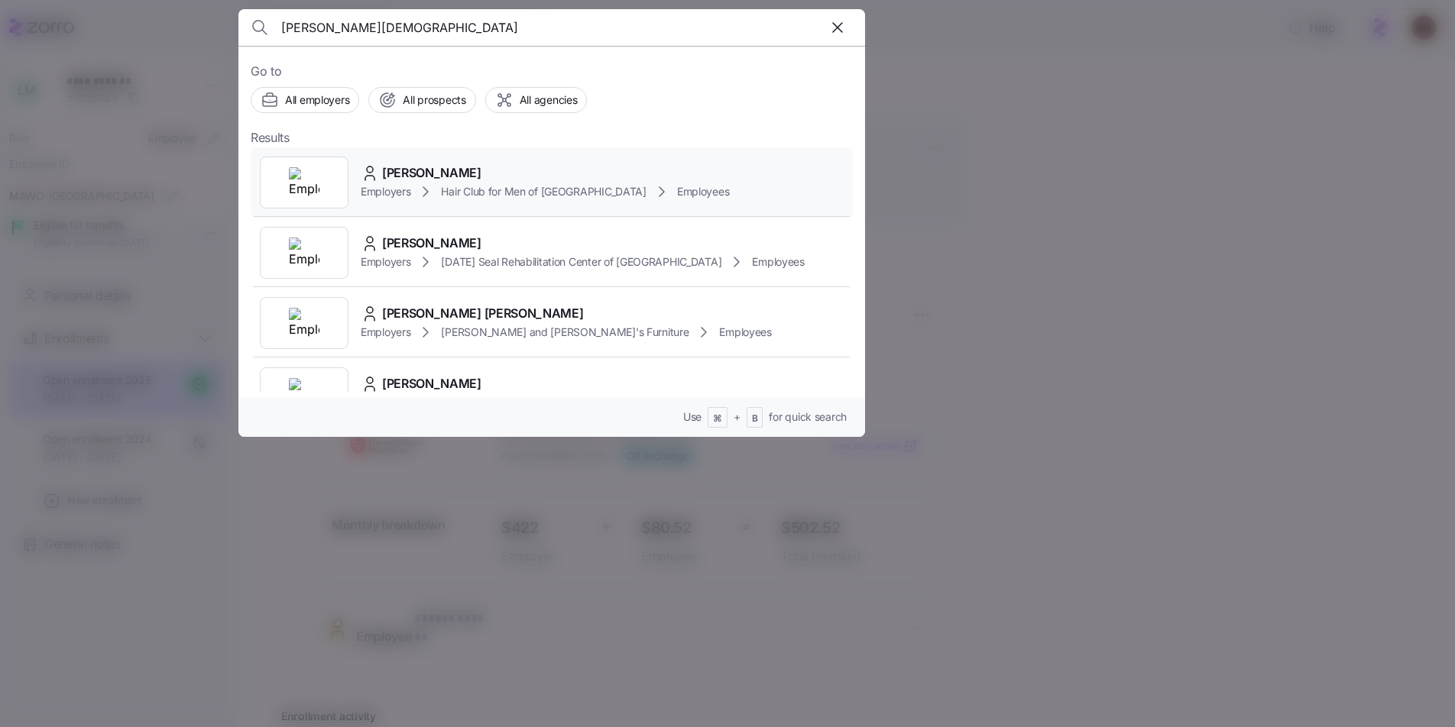
type input "[PERSON_NAME][DEMOGRAPHIC_DATA]"
click at [504, 176] on div "[PERSON_NAME]" at bounding box center [545, 173] width 368 height 19
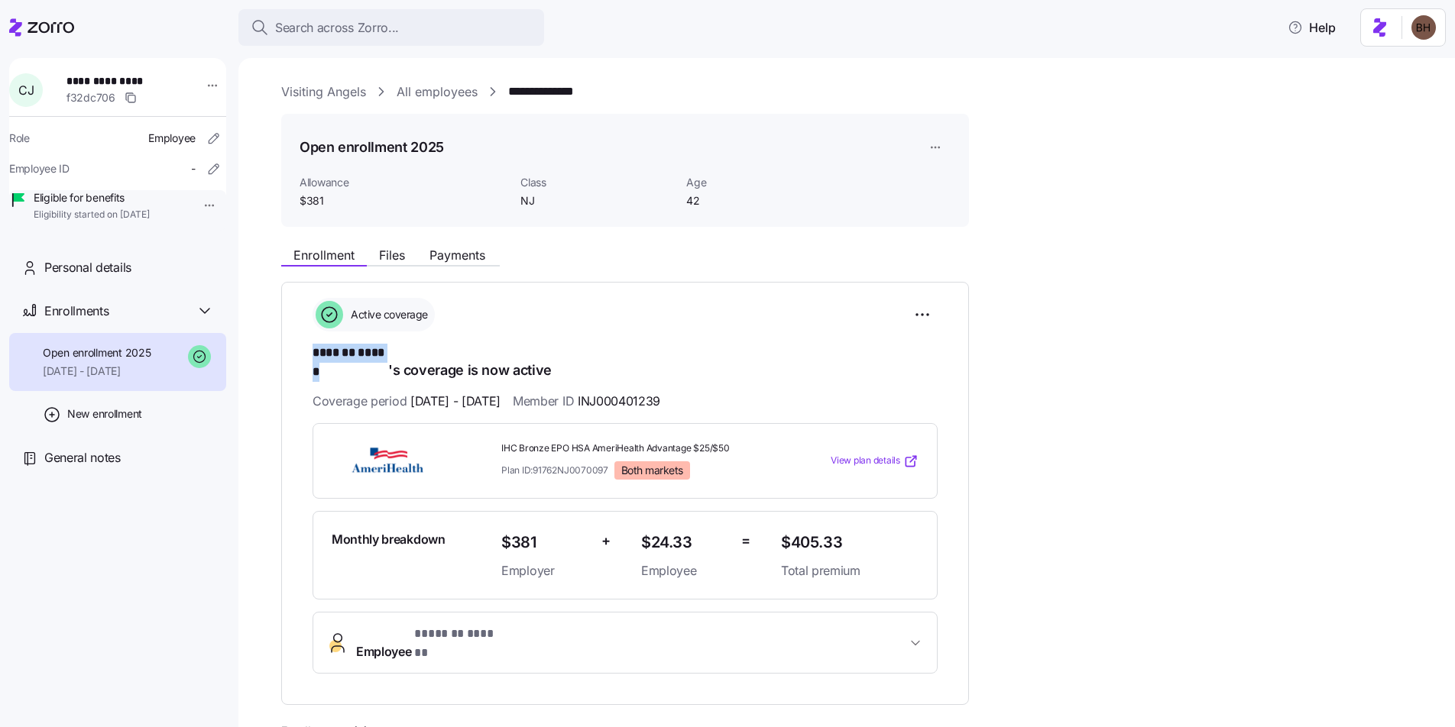
scroll to position [62, 0]
